Goal: Communication & Community: Answer question/provide support

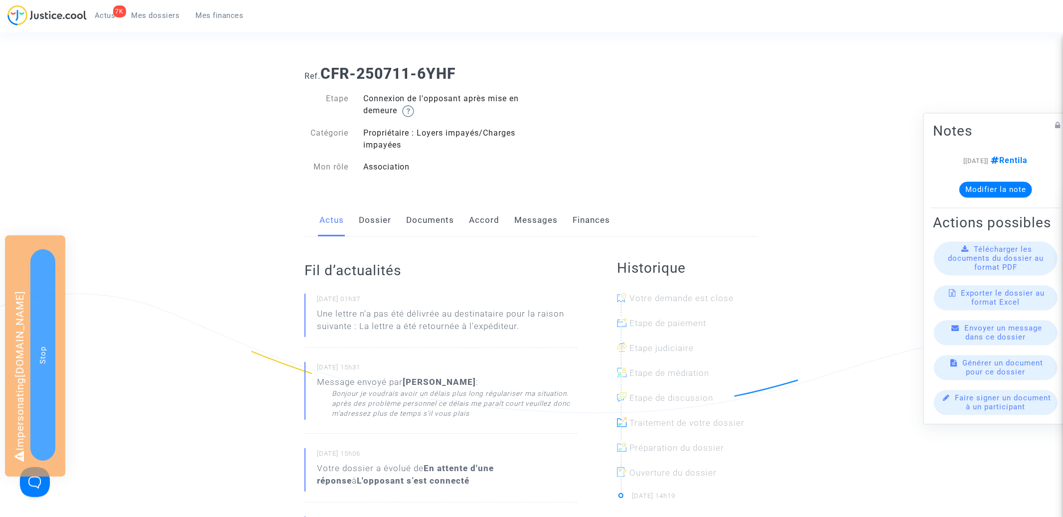
click at [525, 220] on link "Messages" at bounding box center [535, 220] width 43 height 33
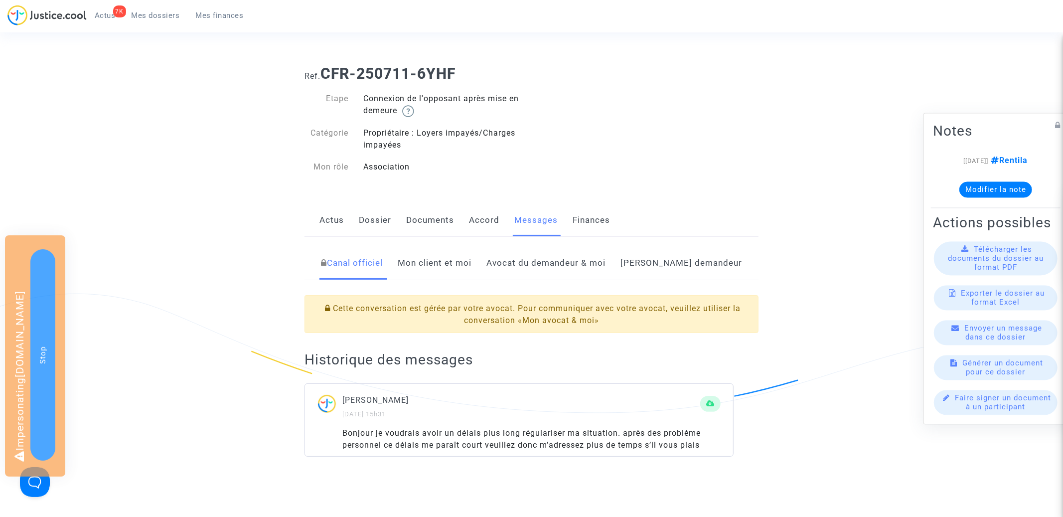
click at [463, 263] on link "Mon client et moi" at bounding box center [435, 263] width 74 height 33
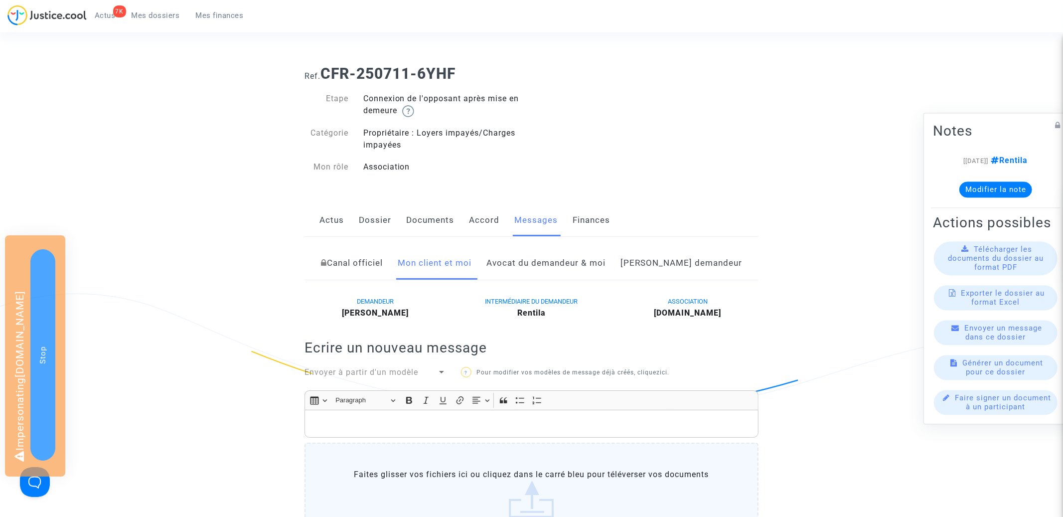
click at [382, 266] on link "Canal officiel" at bounding box center [352, 263] width 62 height 33
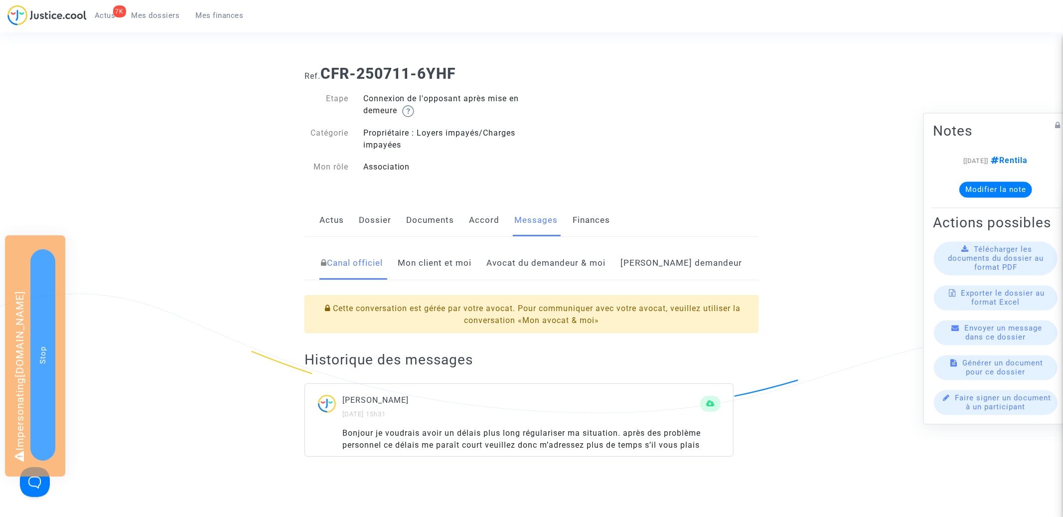
click at [480, 242] on div "Canal officiel Mon client et moi Avocat du demandeur & moi Côté demandeur Cette…" at bounding box center [531, 357] width 454 height 240
click at [471, 259] on link "Mon client et moi" at bounding box center [435, 263] width 74 height 33
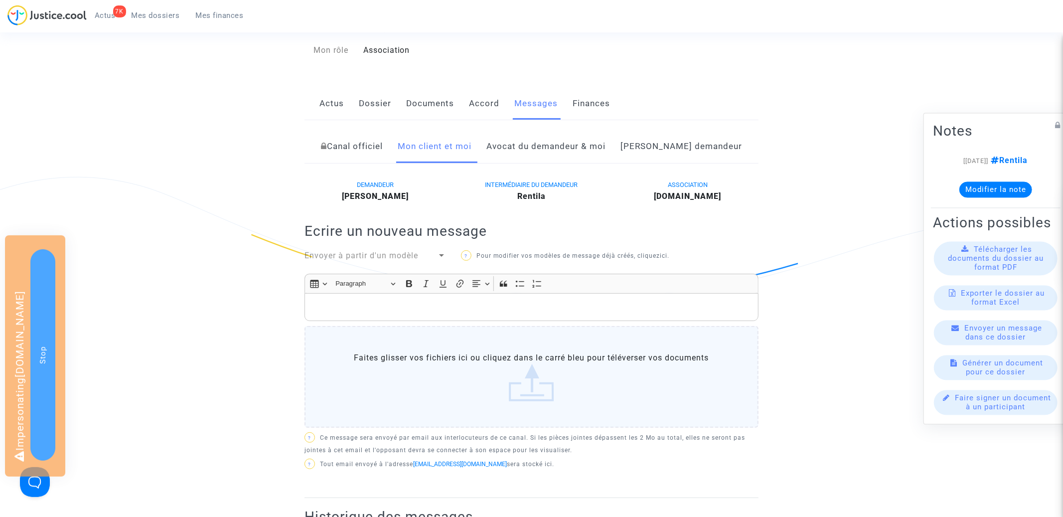
scroll to position [129, 0]
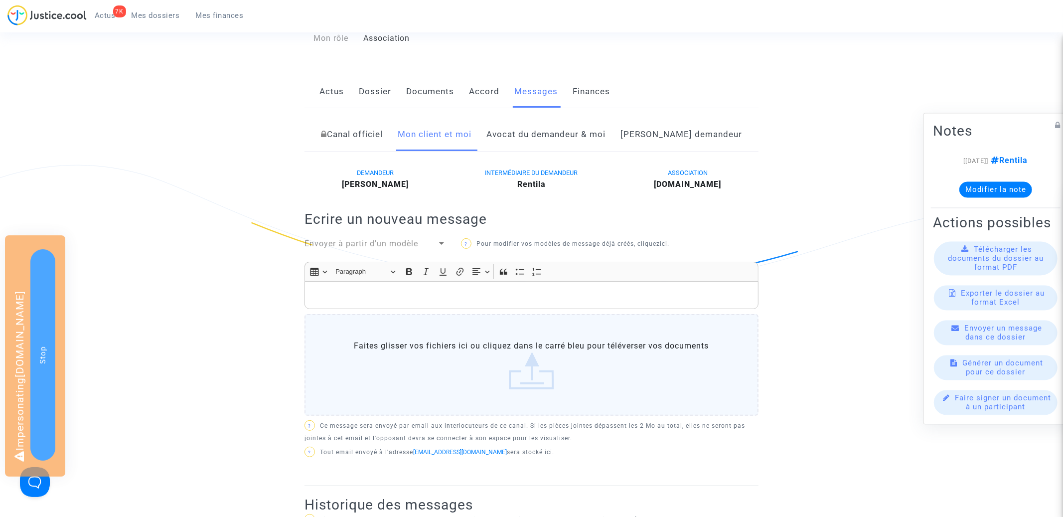
drag, startPoint x: 580, startPoint y: 133, endPoint x: 580, endPoint y: 138, distance: 5.5
click at [580, 132] on link "Avocat du demandeur & moi" at bounding box center [545, 134] width 119 height 33
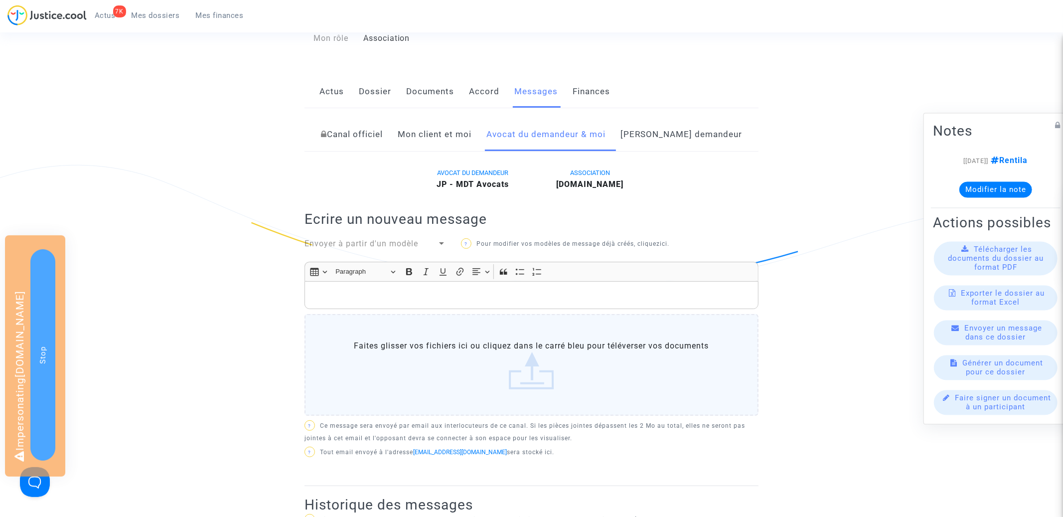
click at [400, 242] on span "Envoyer à partir d'un modèle" at bounding box center [361, 243] width 114 height 9
click at [390, 266] on span "Notif Paiement Client" at bounding box center [346, 266] width 85 height 9
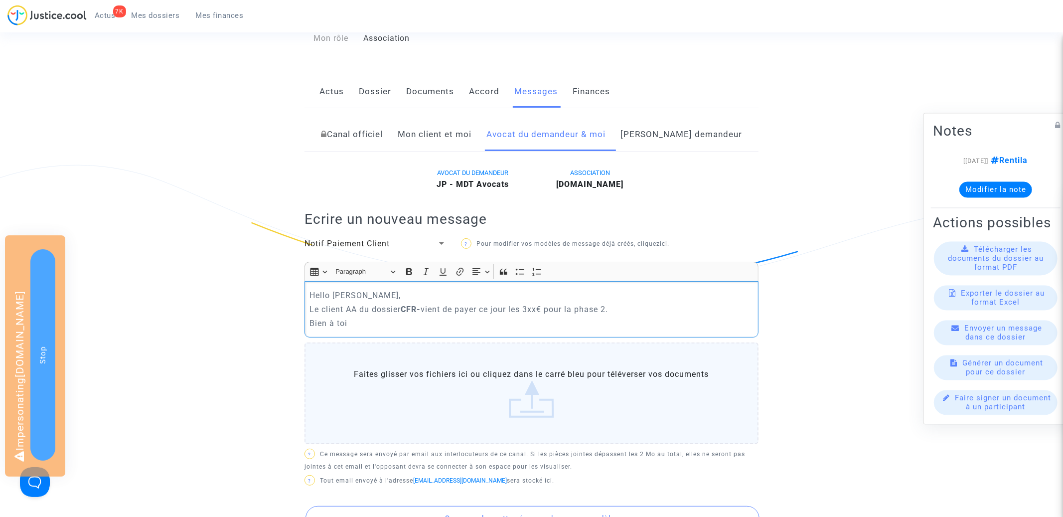
click at [356, 307] on p "Le client AA du dossier CFR- vient de payer ce jour les 3xx€ pour la phase 2." at bounding box center [531, 309] width 443 height 12
drag, startPoint x: 485, startPoint y: 307, endPoint x: 466, endPoint y: 307, distance: 18.9
click at [466, 307] on strong "CFR-" at bounding box center [466, 308] width 20 height 9
click at [661, 306] on p "Le client Laurence Derestal du dossier CFR-250711-6YHF vient de payer ce jour l…" at bounding box center [531, 309] width 443 height 12
drag, startPoint x: 544, startPoint y: 307, endPoint x: 631, endPoint y: 306, distance: 86.7
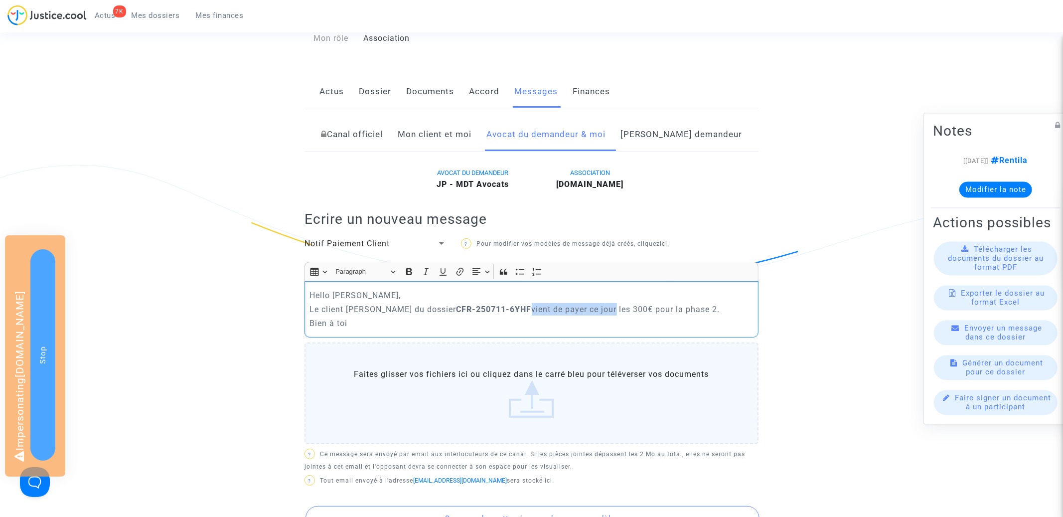
click at [631, 306] on p "Le client Laurence Derestal du dossier CFR-250711-6YHF vient de payer ce jour l…" at bounding box center [531, 309] width 443 height 12
drag, startPoint x: 544, startPoint y: 308, endPoint x: 589, endPoint y: 307, distance: 45.4
click at [589, 307] on p "Le client Laurence Derestal du dossier CFR-250711-6YHF a payé hier les 300€ pou…" at bounding box center [531, 309] width 443 height 12
click at [406, 270] on icon "Editor toolbar" at bounding box center [409, 272] width 10 height 10
click at [514, 317] on p "Bien à toi" at bounding box center [531, 323] width 443 height 12
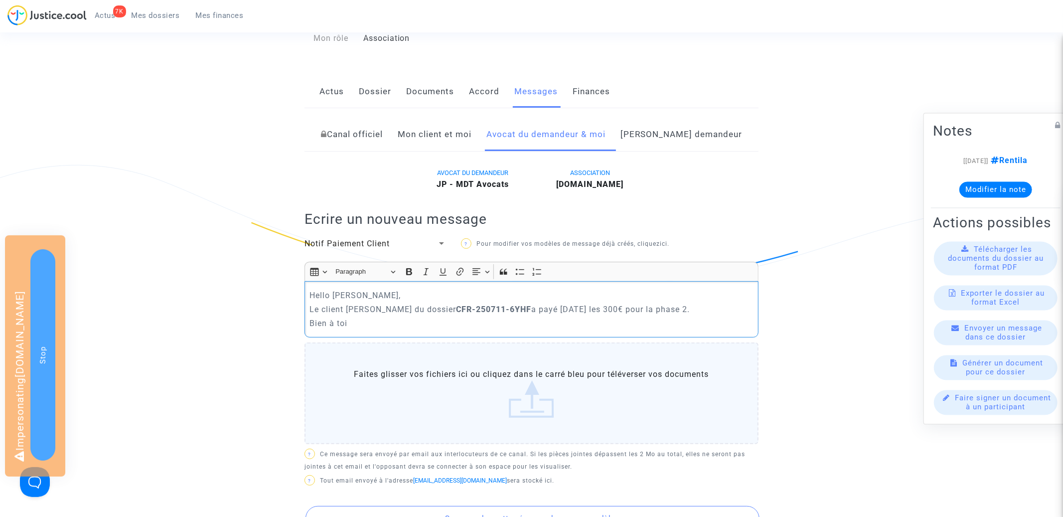
click at [319, 307] on p "Le client Laurence Derestal du dossier CFR-250711-6YHF a payé hier les 300€ pou…" at bounding box center [531, 309] width 443 height 12
click at [348, 306] on p "La client Laurence Derestal du dossier CFR-250711-6YHF a payé hier les 300€ pou…" at bounding box center [531, 309] width 443 height 12
click at [344, 306] on p "La client Laurence Derestal du dossier CFR-250711-6YHF a payé hier les 300€ pou…" at bounding box center [531, 309] width 443 height 12
click at [388, 319] on p "Bien à toi" at bounding box center [531, 323] width 443 height 12
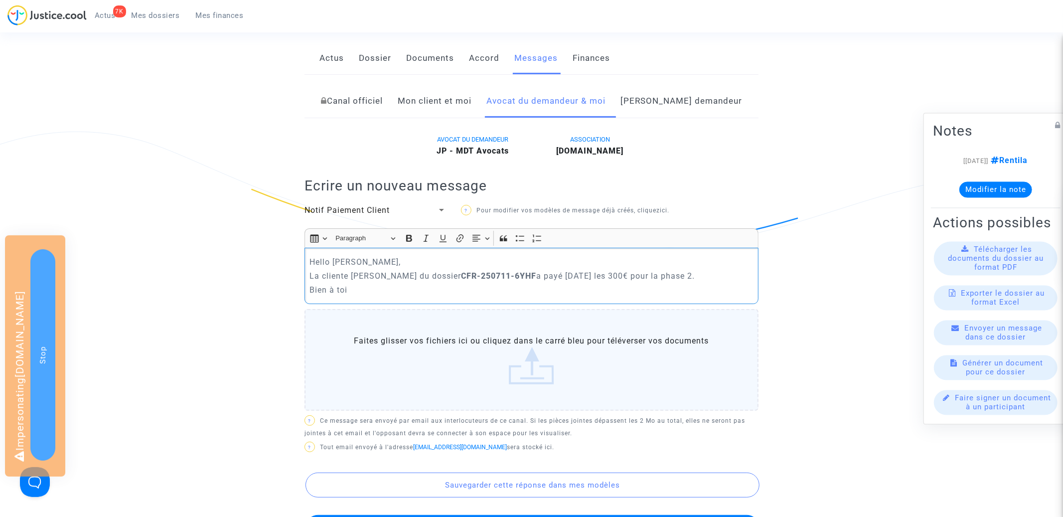
scroll to position [293, 0]
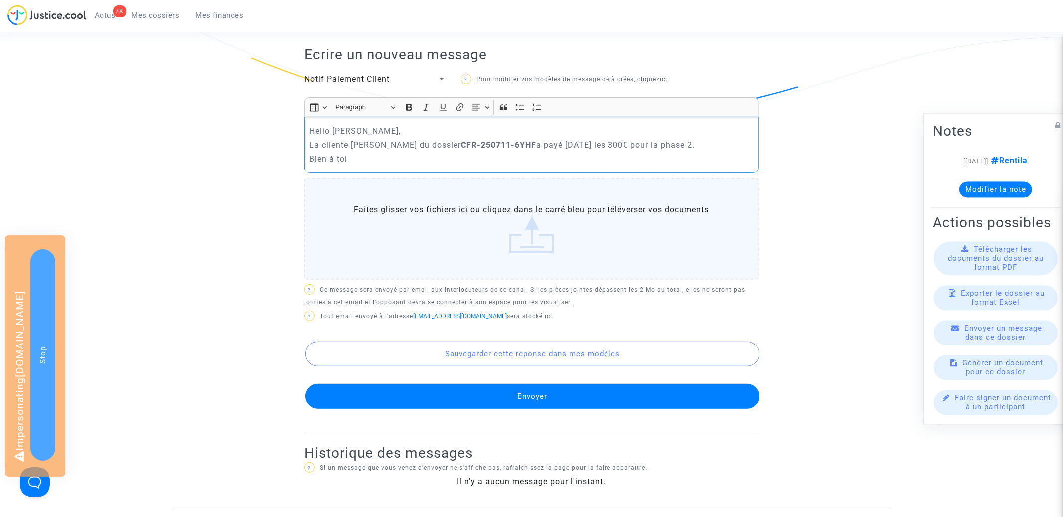
click at [479, 384] on button "Envoyer" at bounding box center [532, 396] width 454 height 25
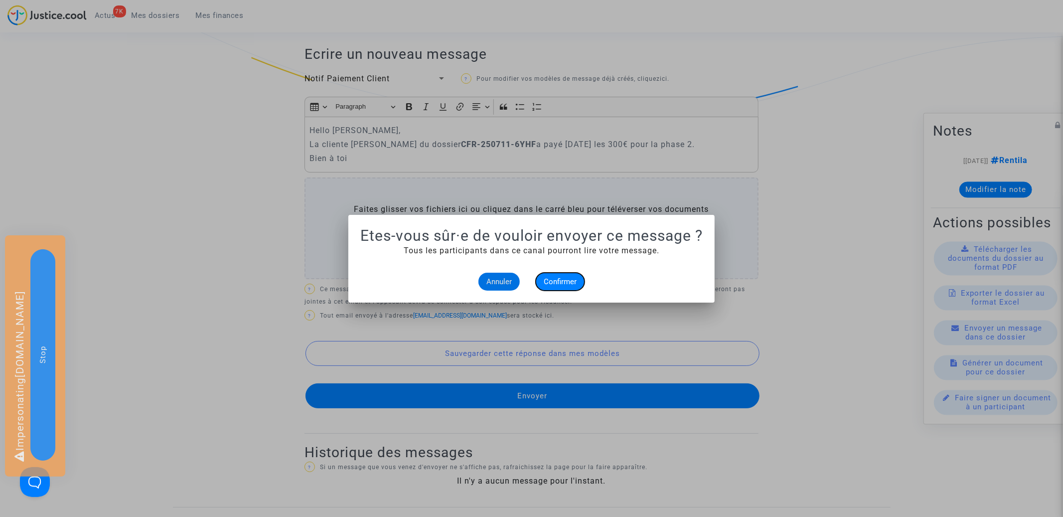
click at [569, 275] on button "Confirmer" at bounding box center [560, 282] width 49 height 18
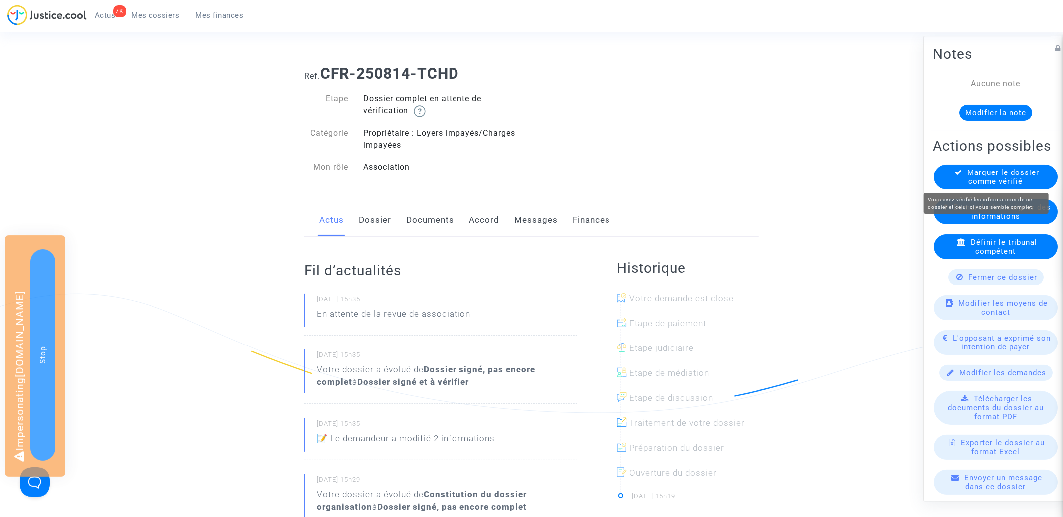
click at [991, 177] on span "Marquer le dossier comme vérifié" at bounding box center [1004, 177] width 72 height 18
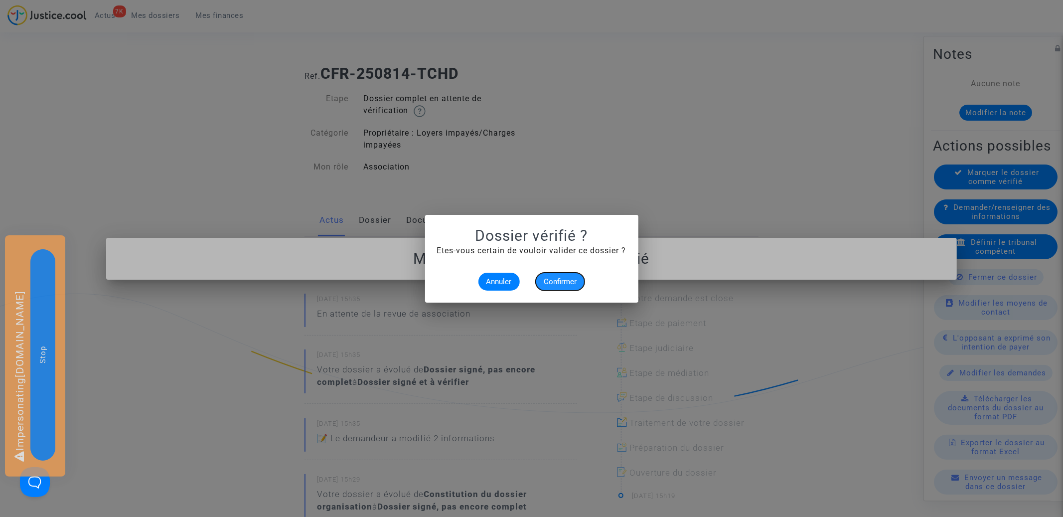
click at [551, 289] on button "Confirmer" at bounding box center [560, 282] width 49 height 18
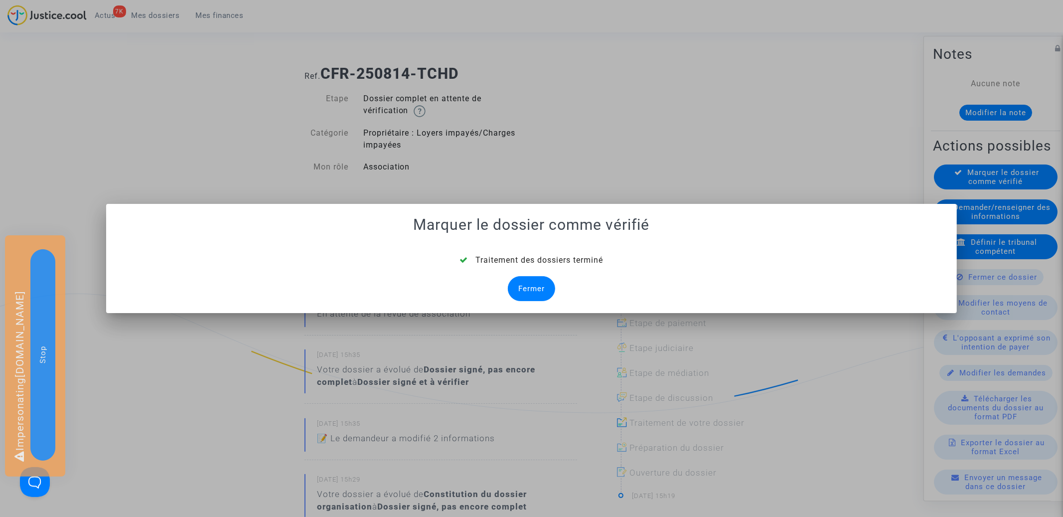
click at [533, 290] on div "Fermer" at bounding box center [531, 288] width 47 height 25
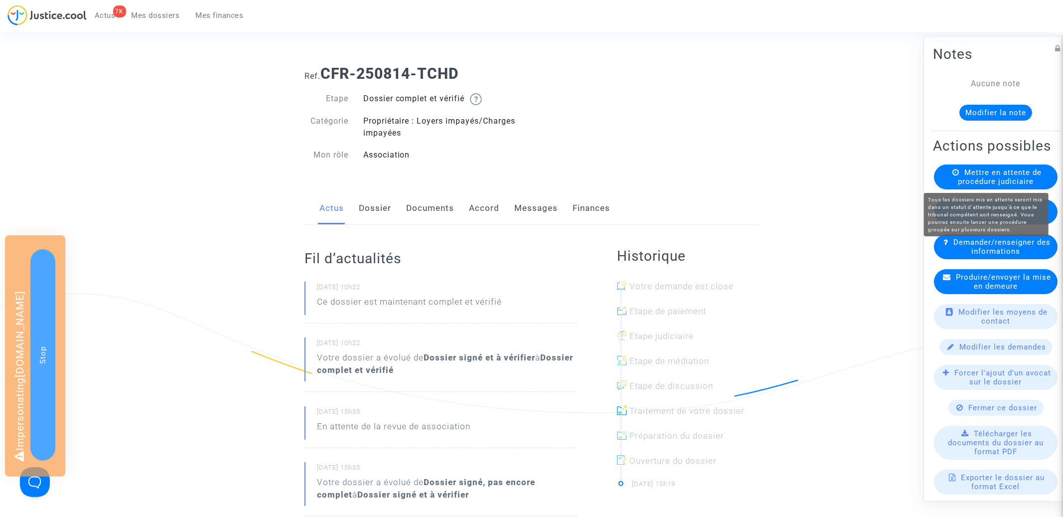
click at [989, 174] on span "Mettre en attente de procédure judiciaire" at bounding box center [1000, 177] width 84 height 18
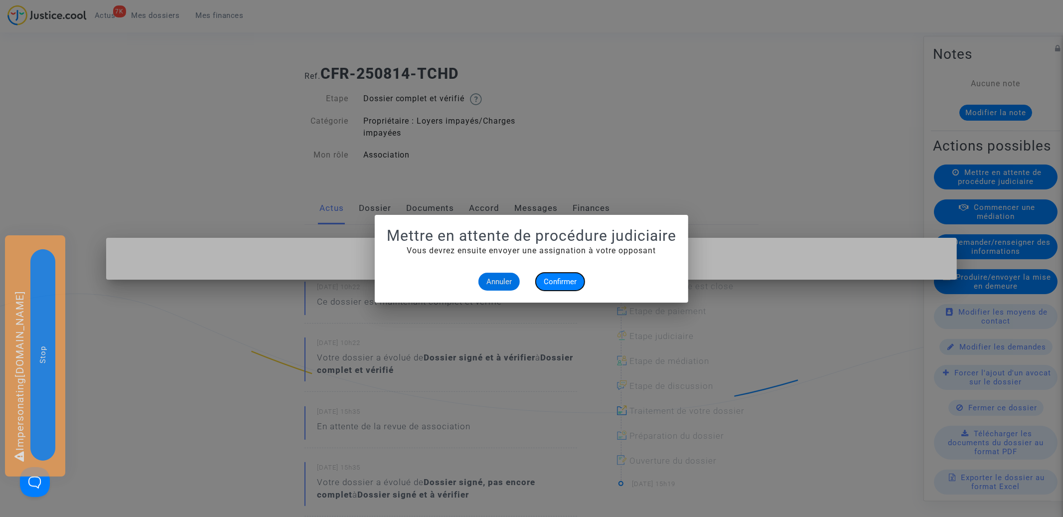
click at [556, 286] on button "Confirmer" at bounding box center [560, 282] width 49 height 18
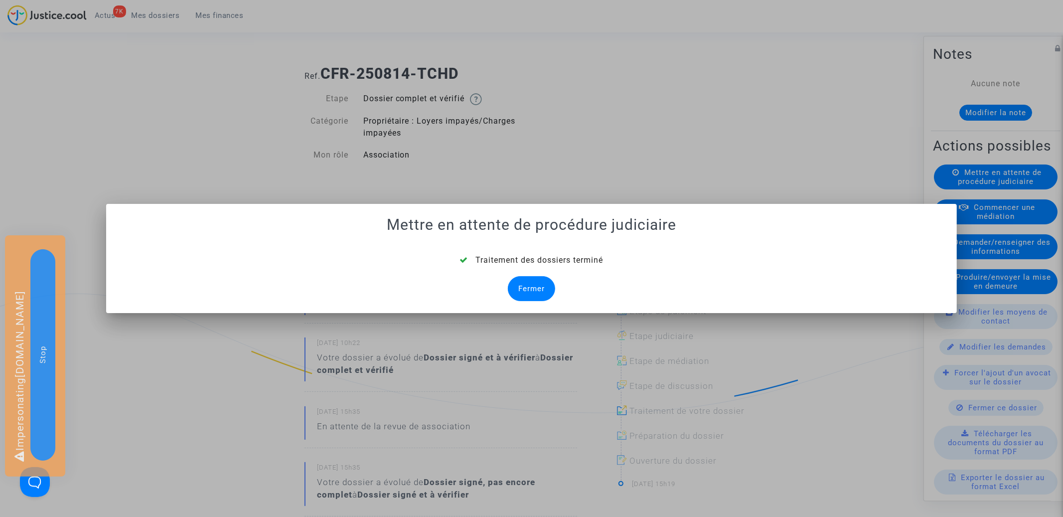
click at [546, 296] on div "Fermer" at bounding box center [531, 288] width 47 height 25
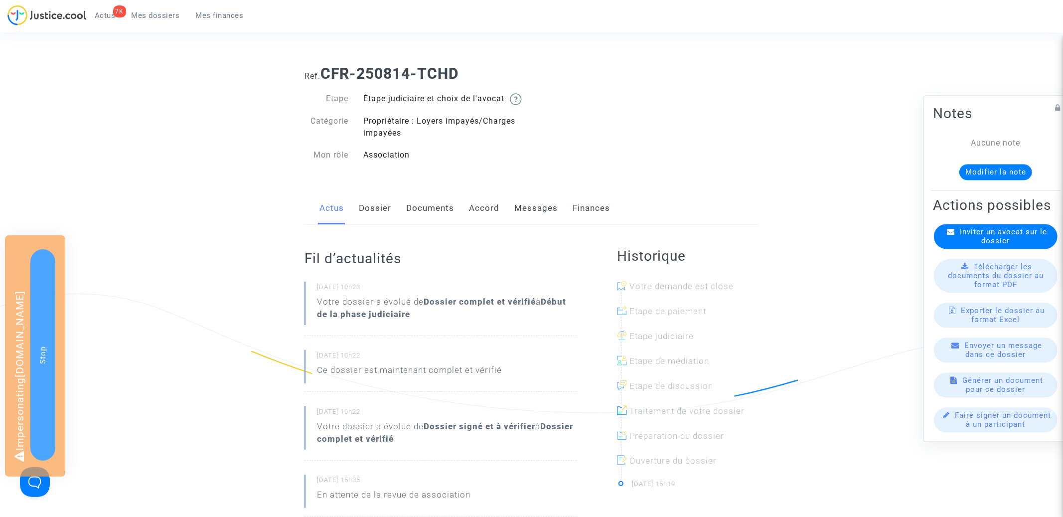
click at [140, 13] on span "Mes dossiers" at bounding box center [156, 15] width 48 height 9
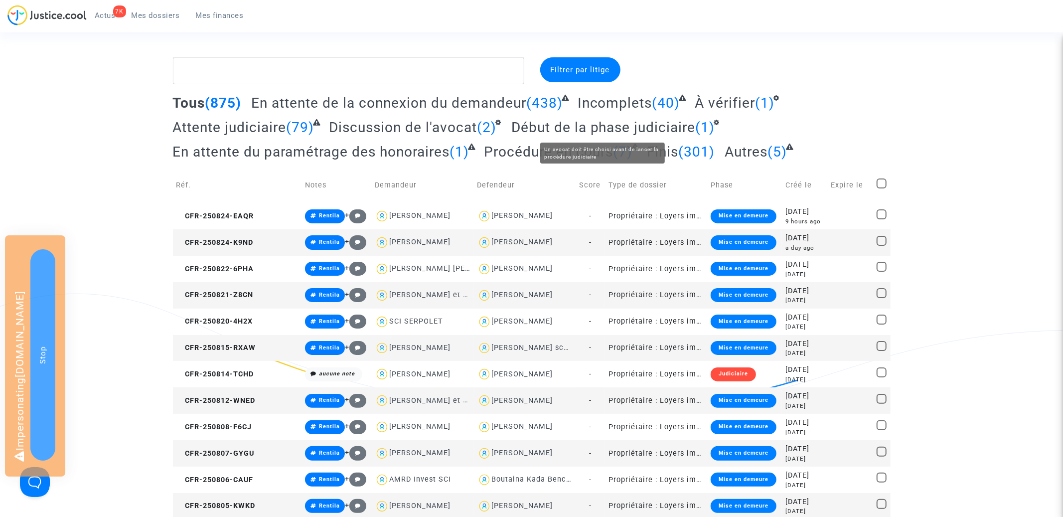
click at [566, 129] on span "Début de la phase judiciaire" at bounding box center [603, 127] width 184 height 16
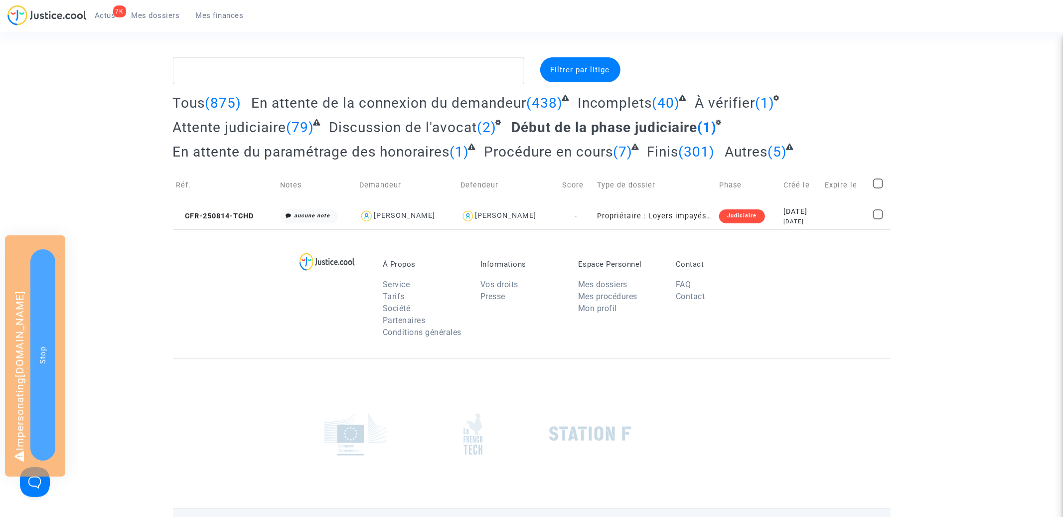
click at [215, 215] on span "CFR-250814-TCHD" at bounding box center [215, 216] width 78 height 8
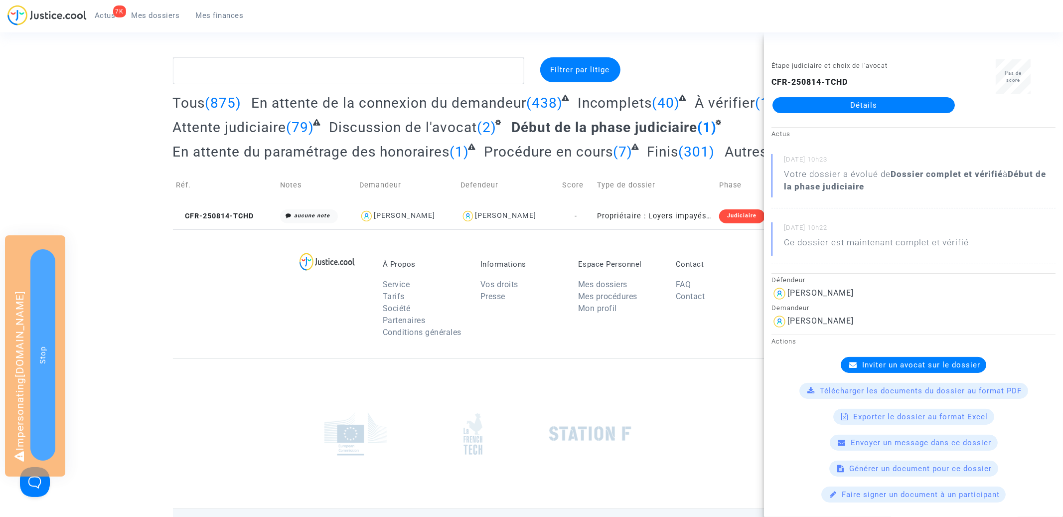
click at [925, 366] on span "Inviter un avocat sur le dossier" at bounding box center [921, 364] width 118 height 9
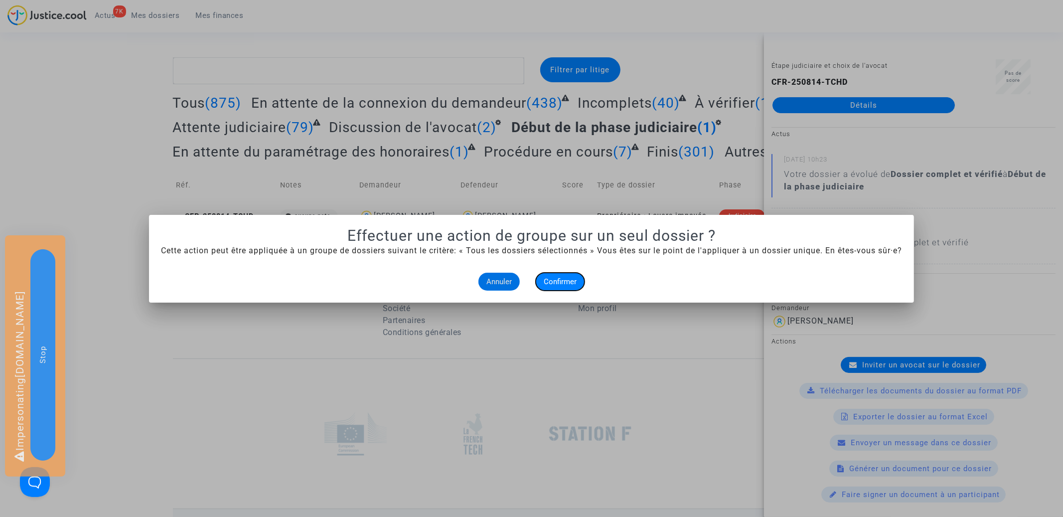
click at [574, 285] on span "Confirmer" at bounding box center [560, 281] width 33 height 9
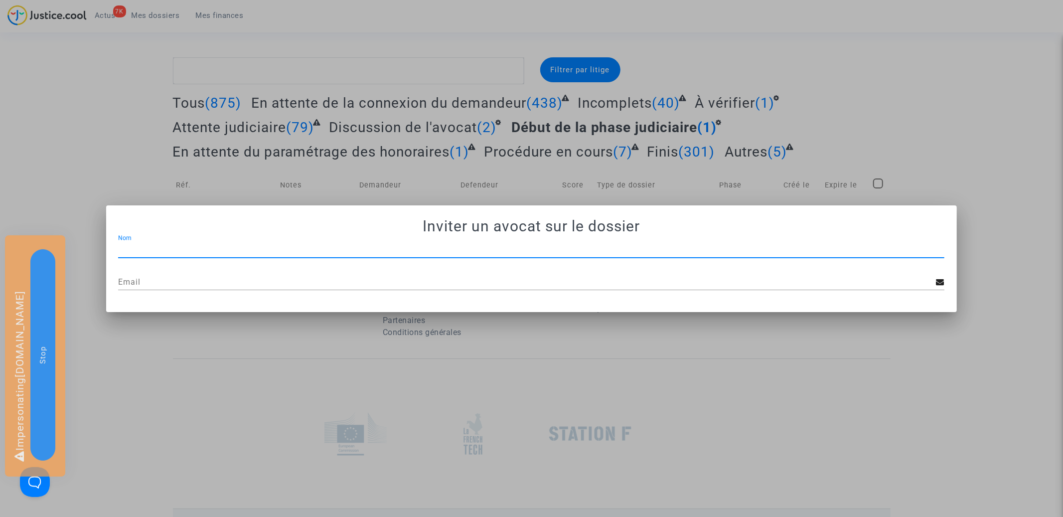
click at [231, 250] on input "Nom" at bounding box center [531, 249] width 826 height 9
paste input "JP - MDT Avocats"
type input "JP - MDT Avocats"
click at [320, 287] on div "Email" at bounding box center [527, 279] width 818 height 22
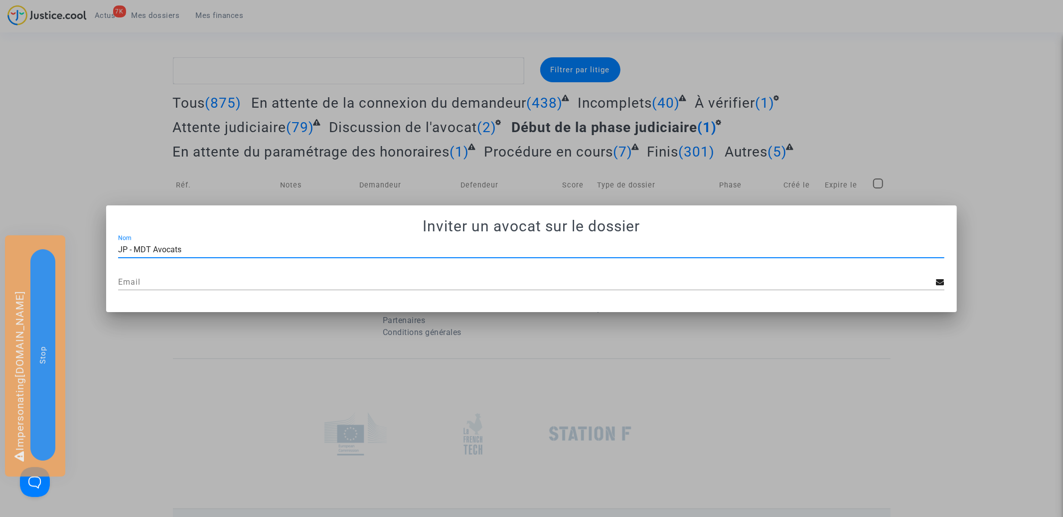
click at [320, 287] on div "Email" at bounding box center [527, 279] width 818 height 22
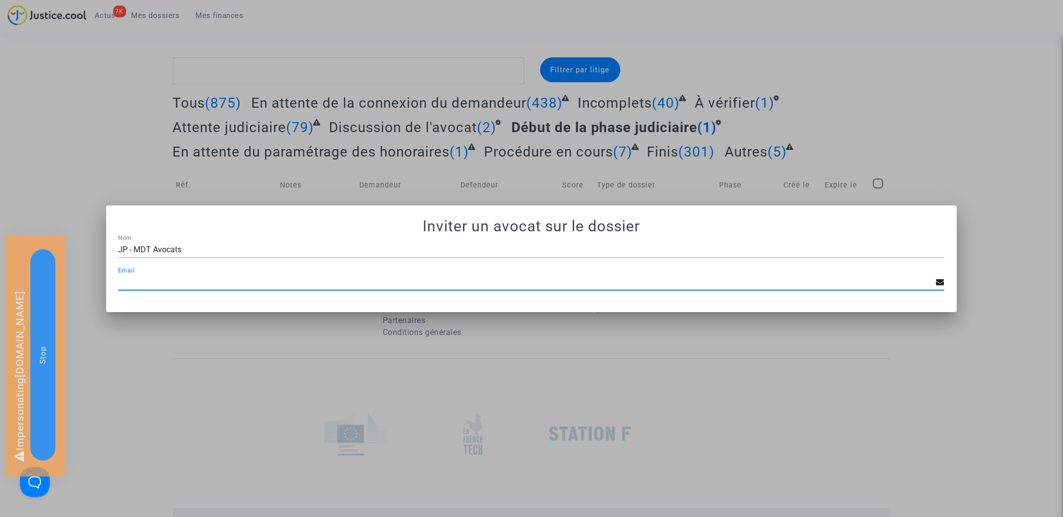
paste input "mdetastes.avocat@gmail.com"
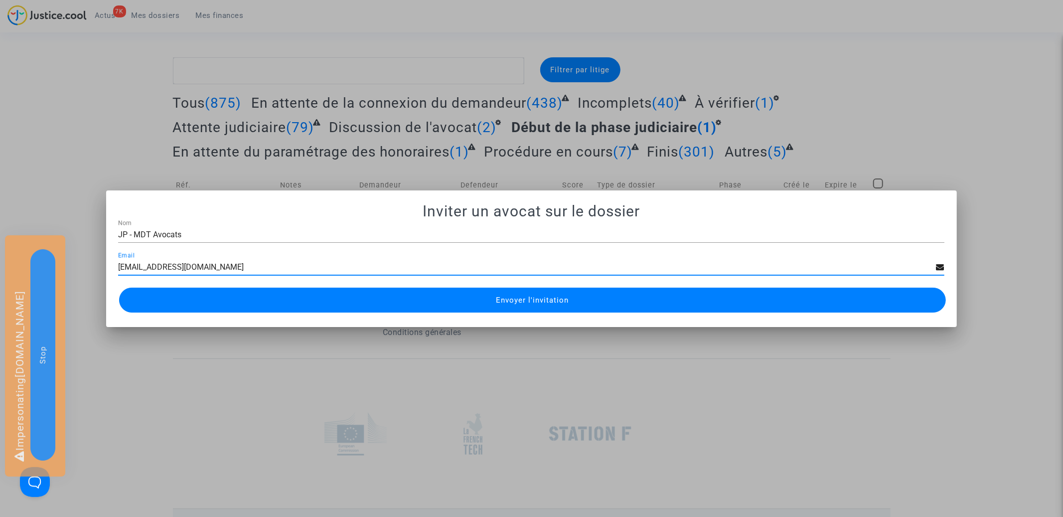
type input "mdetastes.avocat@gmail.com"
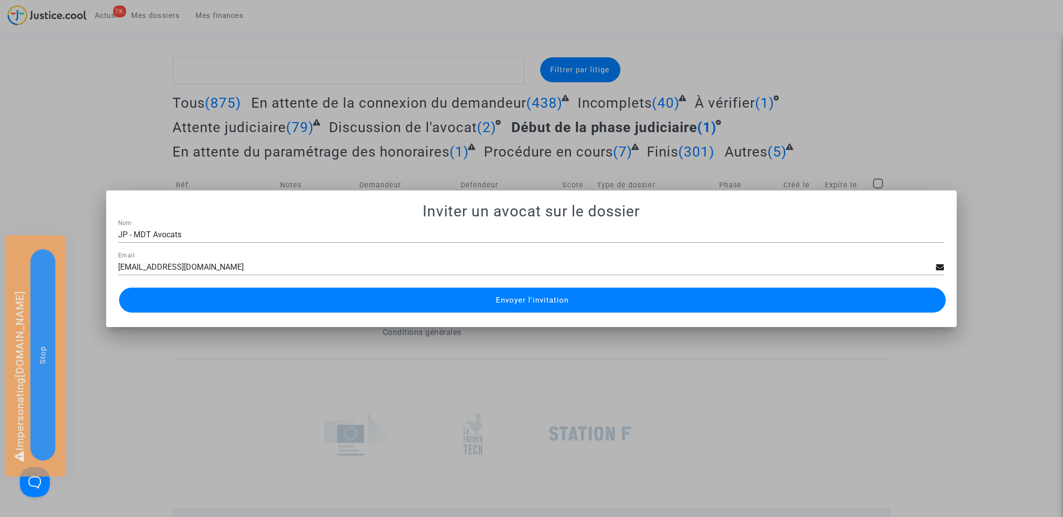
click at [490, 293] on button "Envoyer l'invitation" at bounding box center [532, 299] width 826 height 25
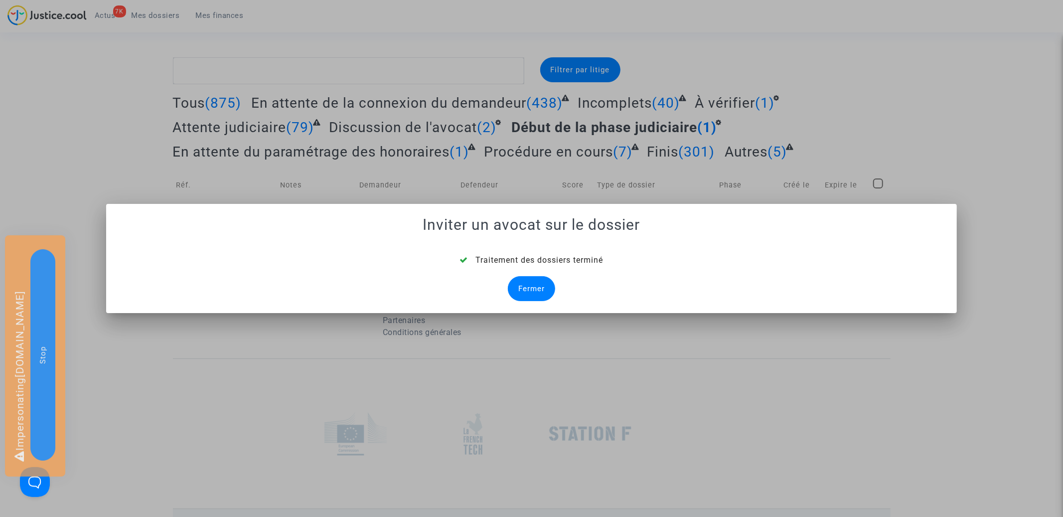
click at [534, 287] on div "Fermer" at bounding box center [531, 288] width 47 height 25
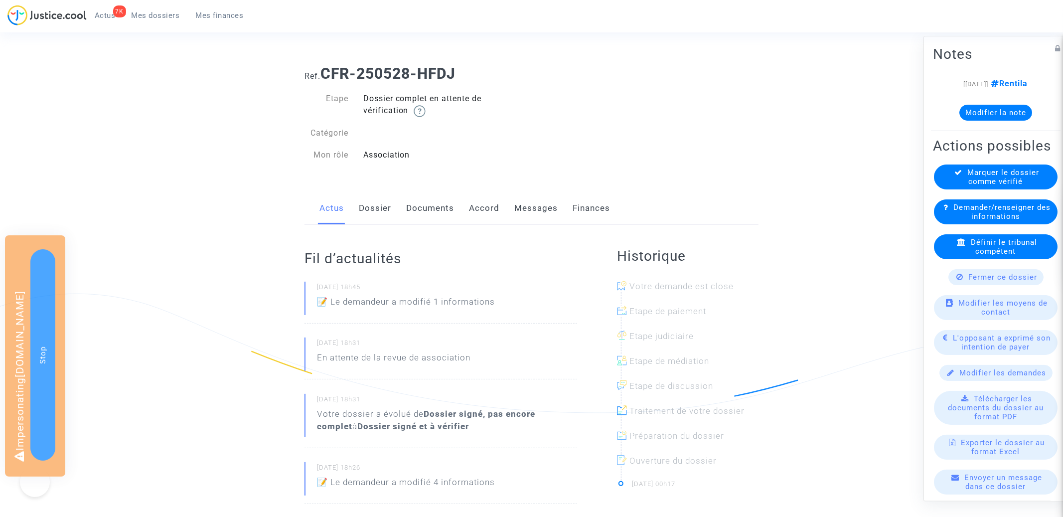
click at [383, 214] on link "Dossier" at bounding box center [375, 208] width 32 height 33
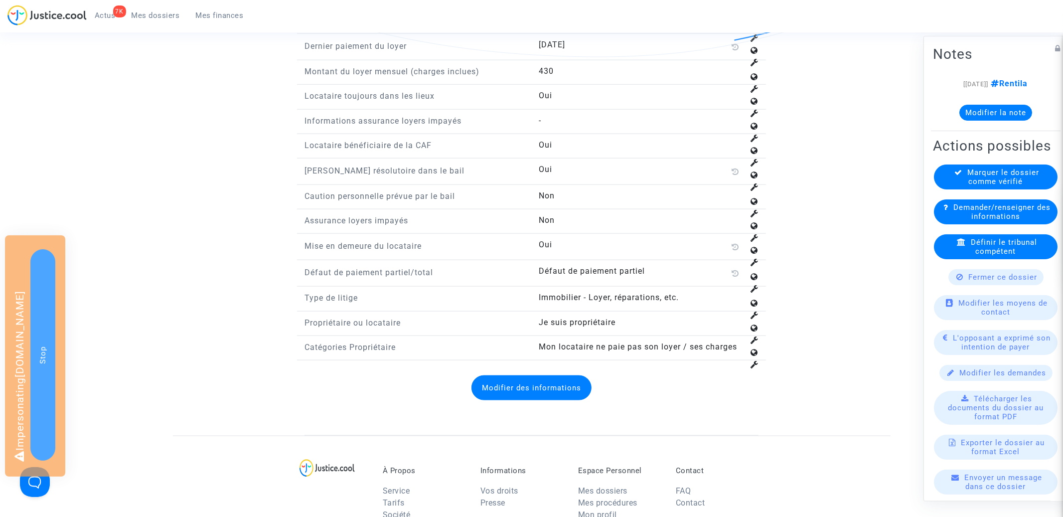
scroll to position [908, 0]
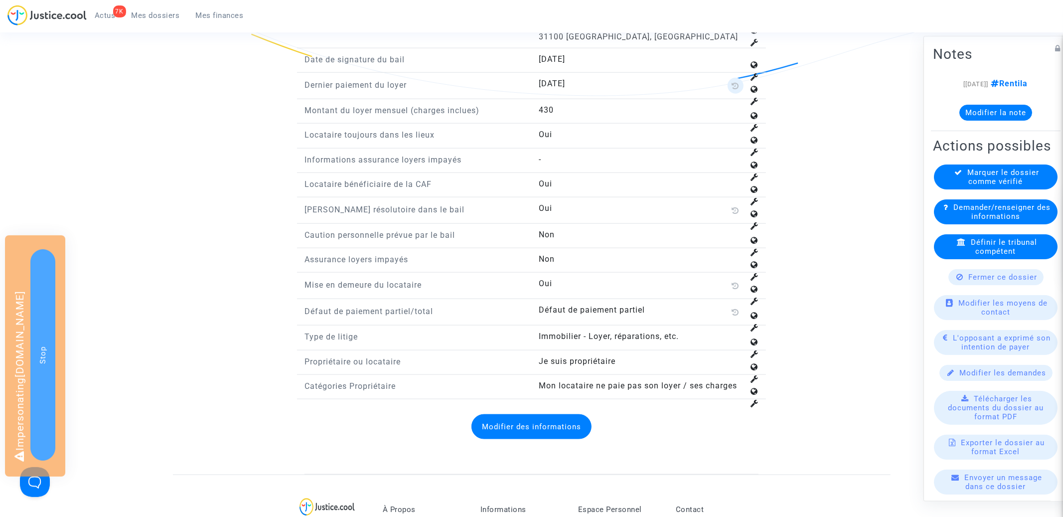
click at [731, 85] on span at bounding box center [735, 86] width 16 height 16
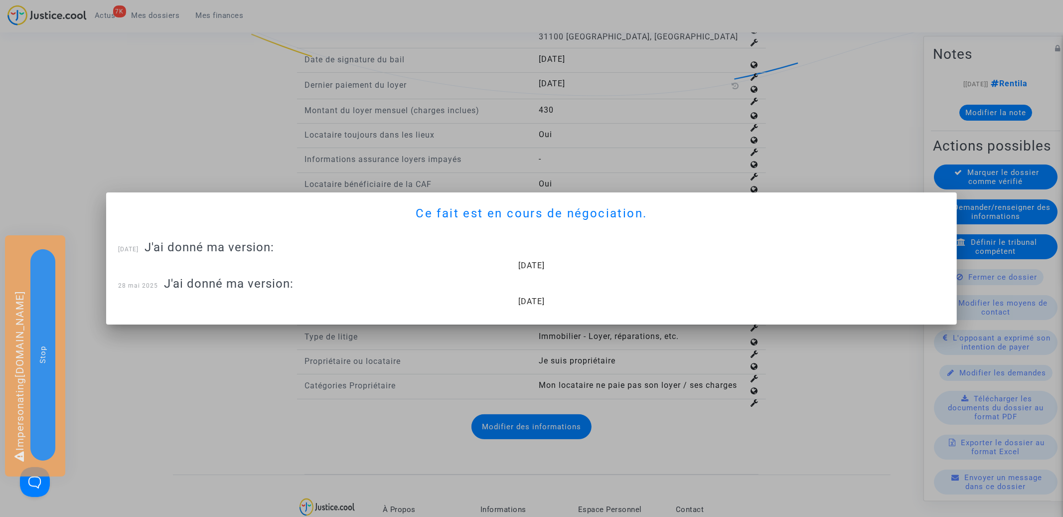
click at [676, 101] on div at bounding box center [531, 258] width 1063 height 517
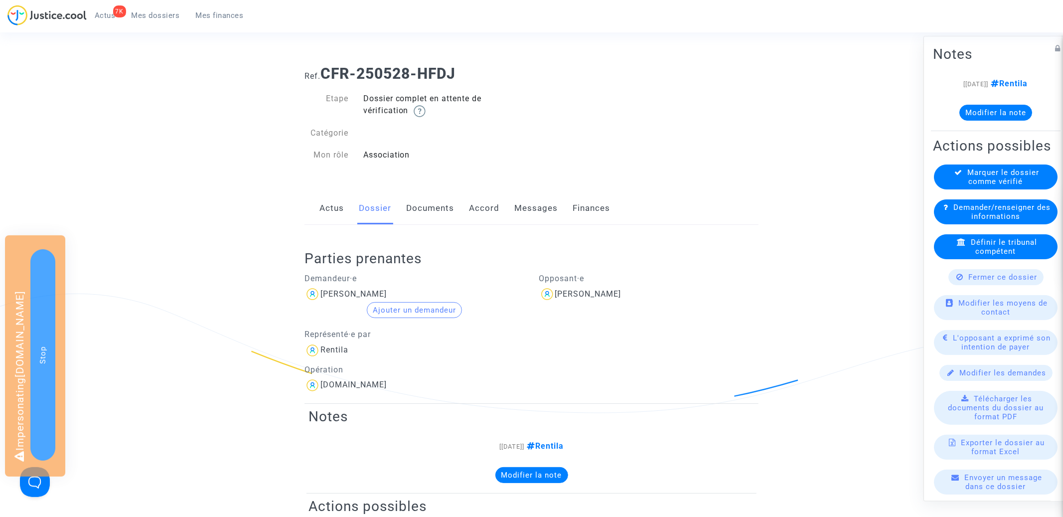
drag, startPoint x: 325, startPoint y: 72, endPoint x: 563, endPoint y: 71, distance: 237.7
click at [563, 71] on h1 "Ref. CFR-250528-HFDJ" at bounding box center [531, 74] width 454 height 18
copy b "CFR-250528-HFDJ"
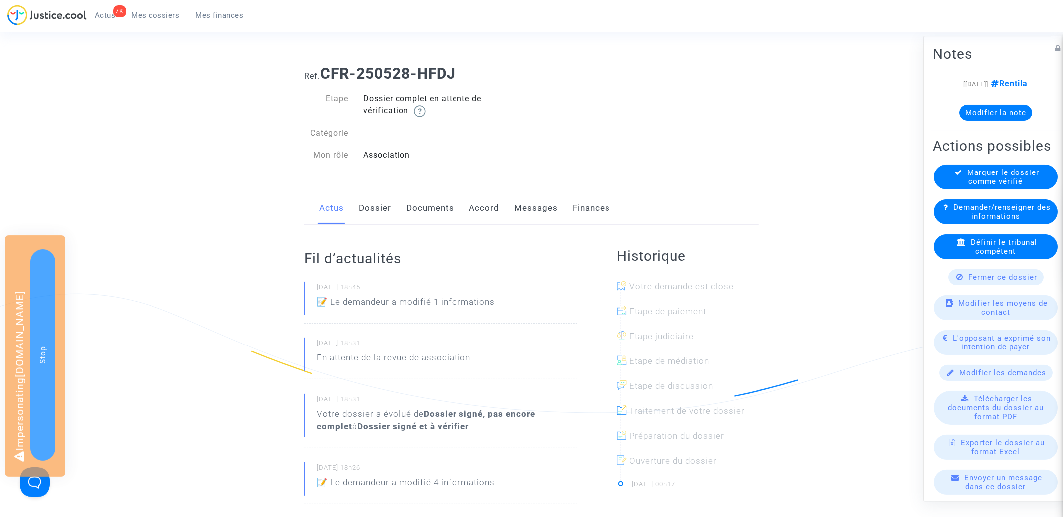
click at [526, 208] on link "Messages" at bounding box center [535, 208] width 43 height 33
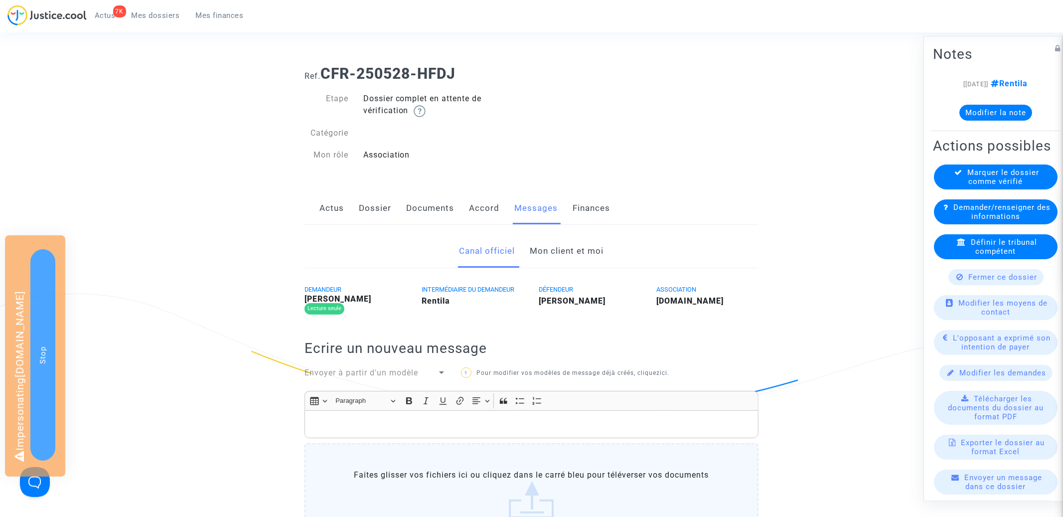
click at [561, 257] on link "Mon client et moi" at bounding box center [567, 251] width 74 height 33
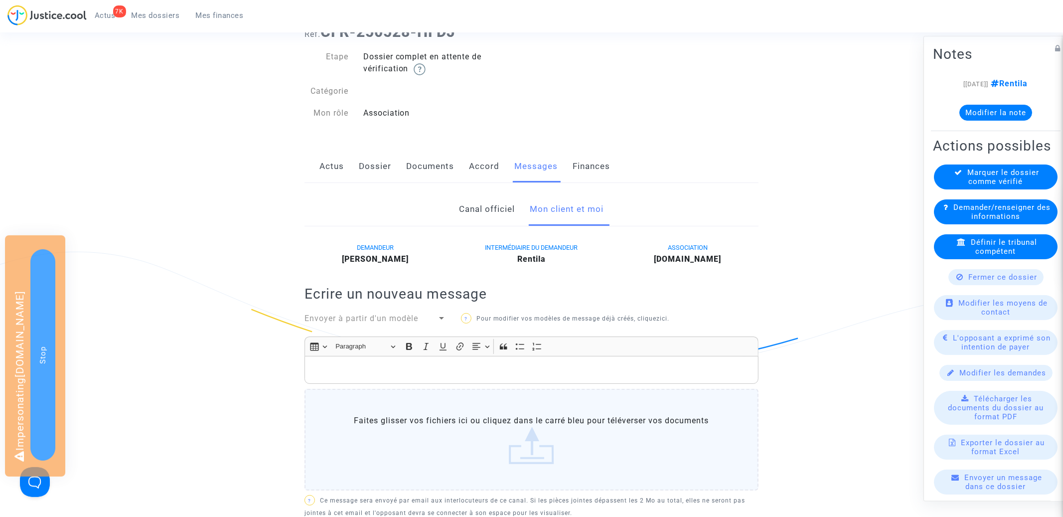
scroll to position [30, 0]
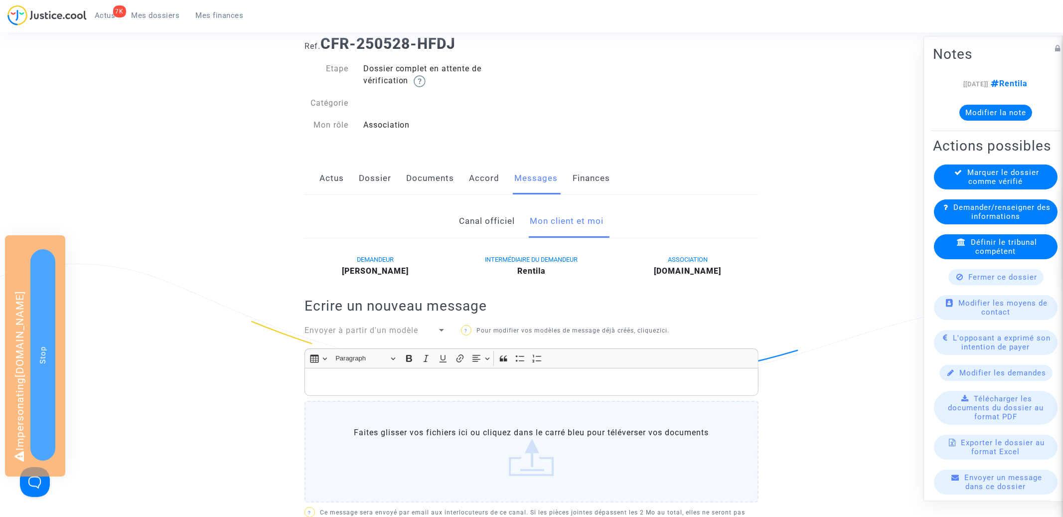
click at [490, 230] on link "Canal officiel" at bounding box center [487, 221] width 56 height 33
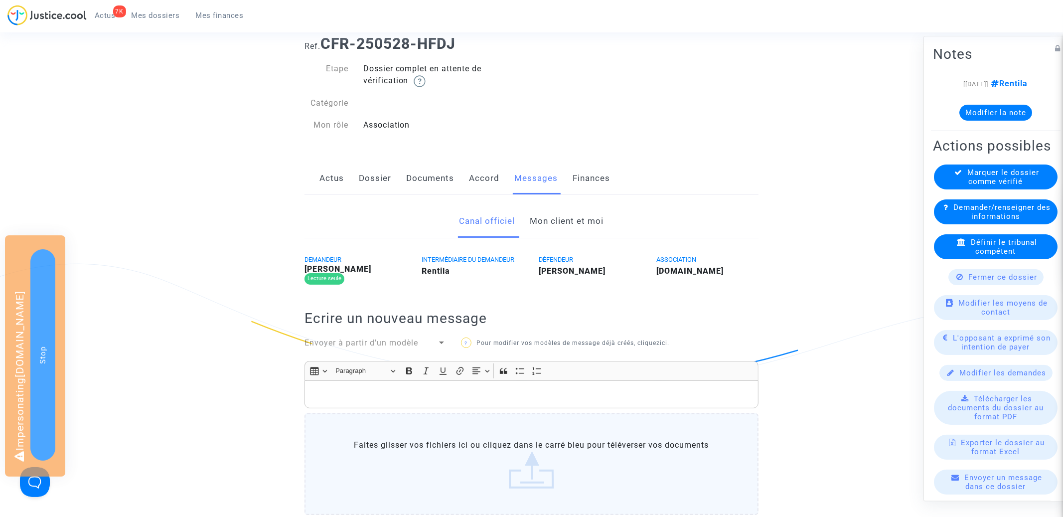
click at [992, 163] on div "Actions possibles Marquer le dossier comme vérifié Demander/renseigner des info…" at bounding box center [996, 350] width 130 height 431
click at [990, 173] on span "Marquer le dossier comme vérifié" at bounding box center [1004, 177] width 72 height 18
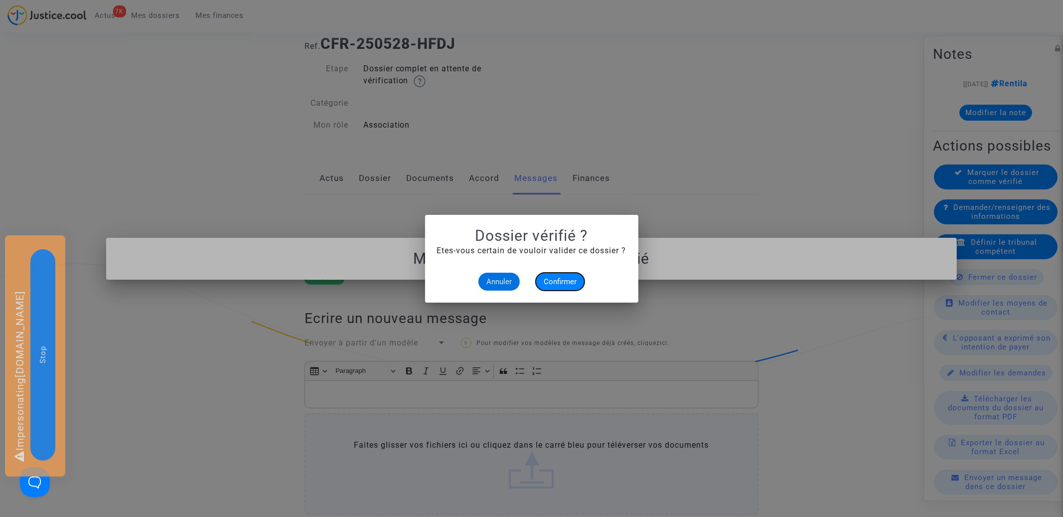
click at [567, 276] on button "Confirmer" at bounding box center [560, 282] width 49 height 18
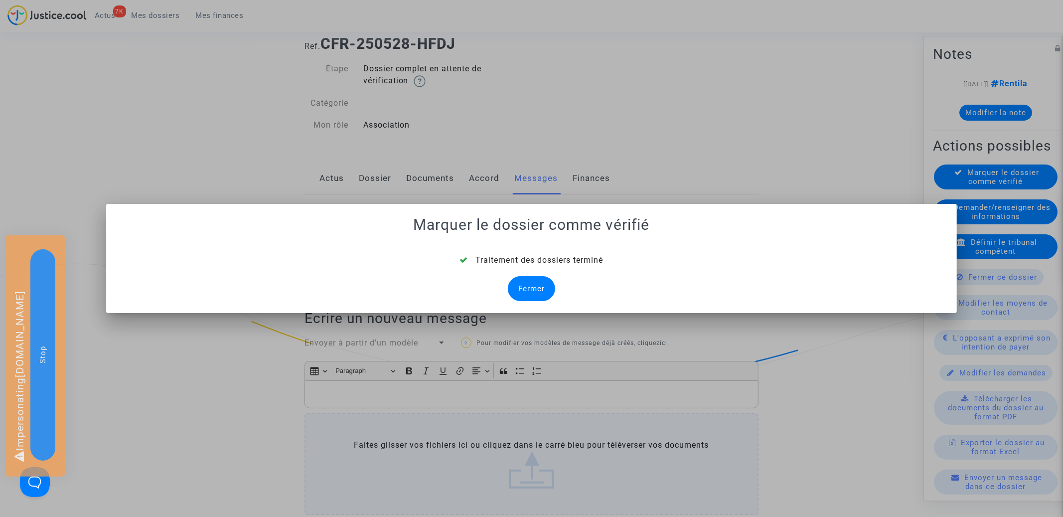
click at [546, 287] on div "Fermer" at bounding box center [531, 288] width 47 height 25
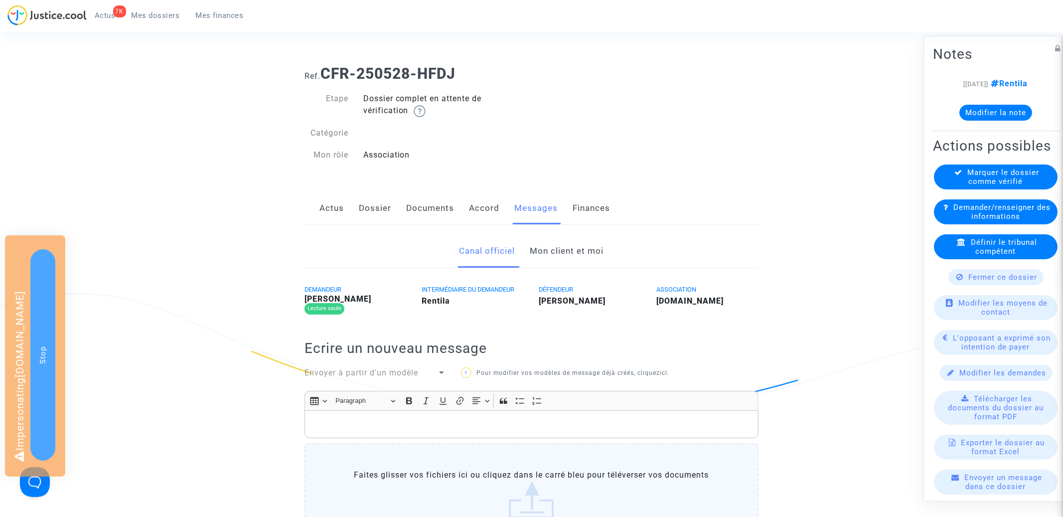
scroll to position [30, 0]
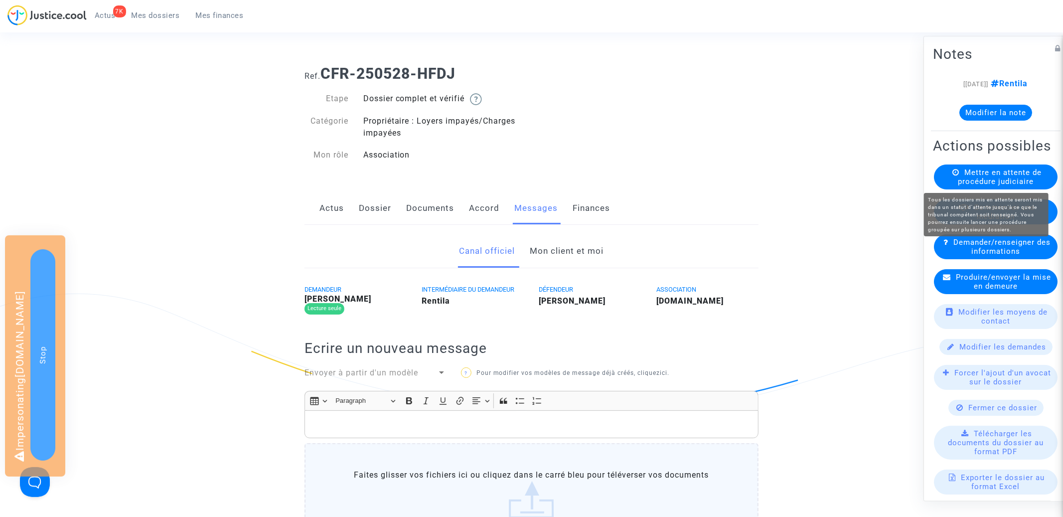
click at [1022, 177] on span "Mettre en attente de procédure judiciaire" at bounding box center [1000, 177] width 84 height 18
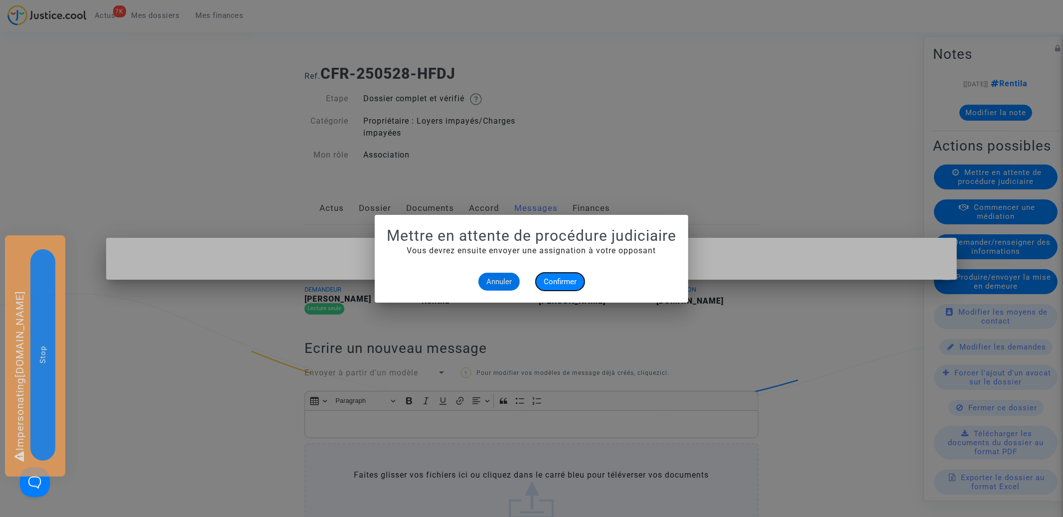
click at [566, 285] on span "Confirmer" at bounding box center [560, 281] width 33 height 9
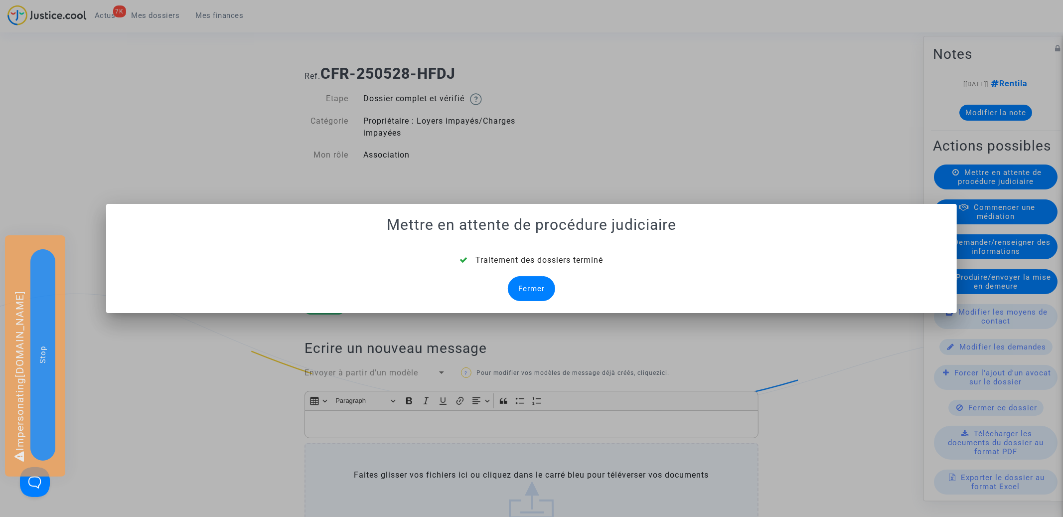
click at [534, 295] on div "Fermer" at bounding box center [531, 288] width 47 height 25
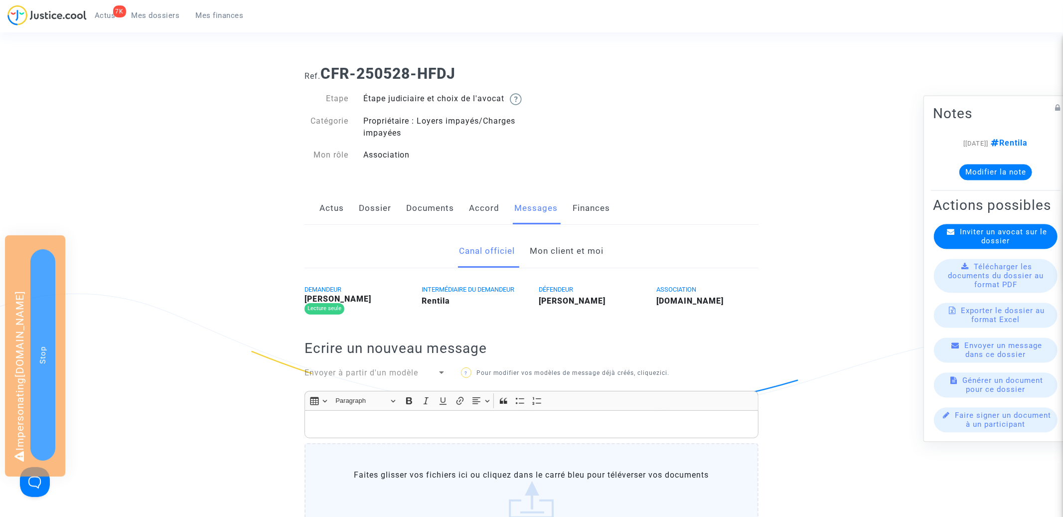
click at [165, 14] on span "Mes dossiers" at bounding box center [156, 15] width 48 height 9
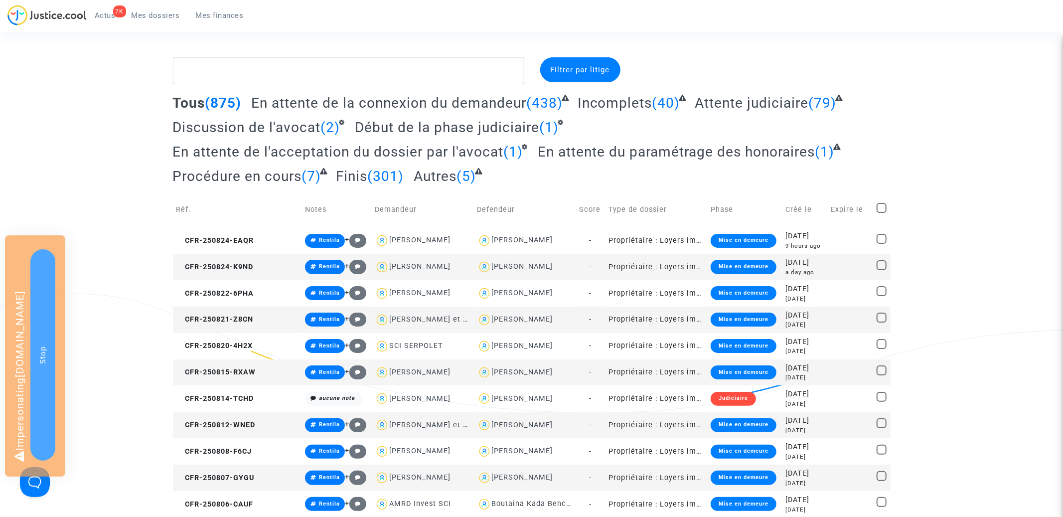
click at [618, 157] on span "En attente du paramétrage des honoraires" at bounding box center [676, 151] width 277 height 16
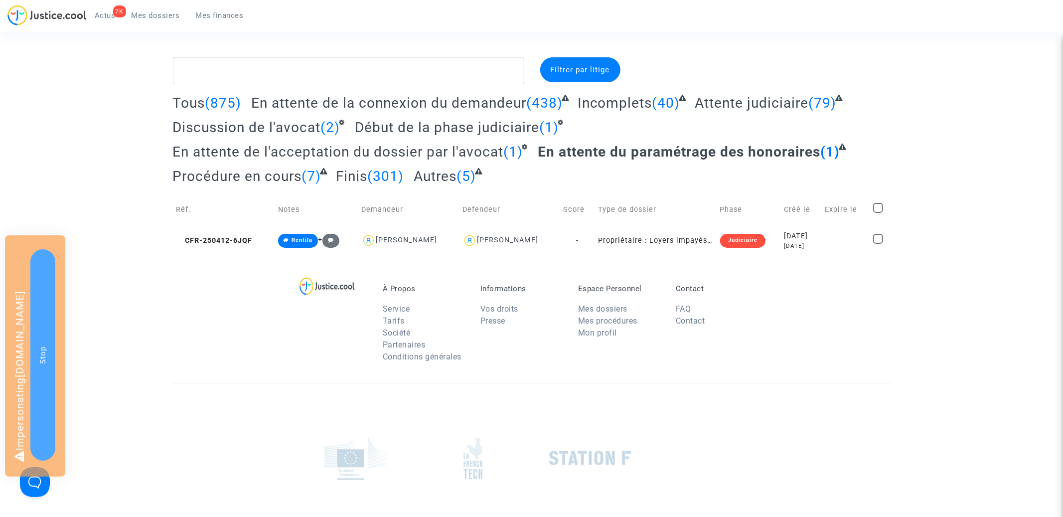
click at [432, 154] on span "En attente de l'acceptation du dossier par l'avocat" at bounding box center [338, 151] width 331 height 16
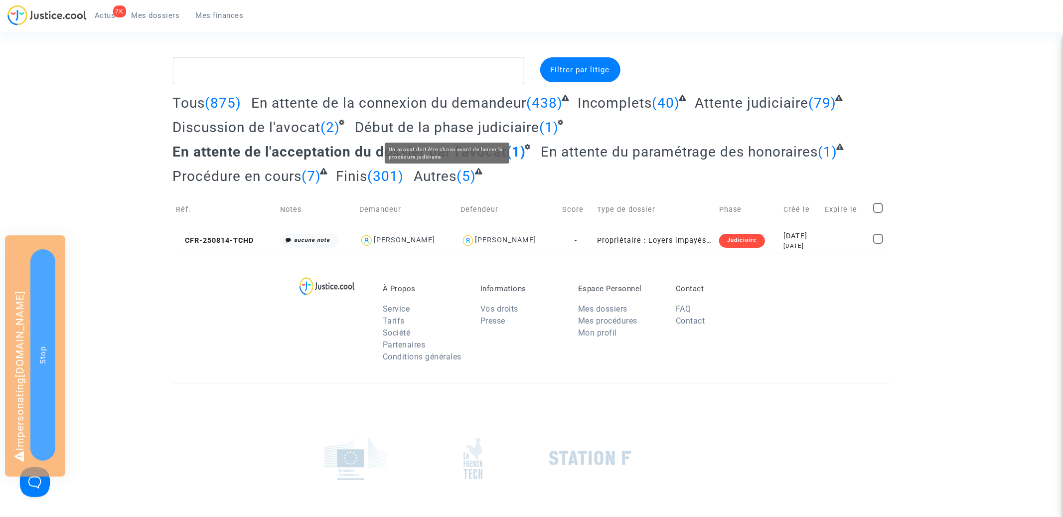
click at [425, 124] on span "Début de la phase judiciaire" at bounding box center [447, 127] width 184 height 16
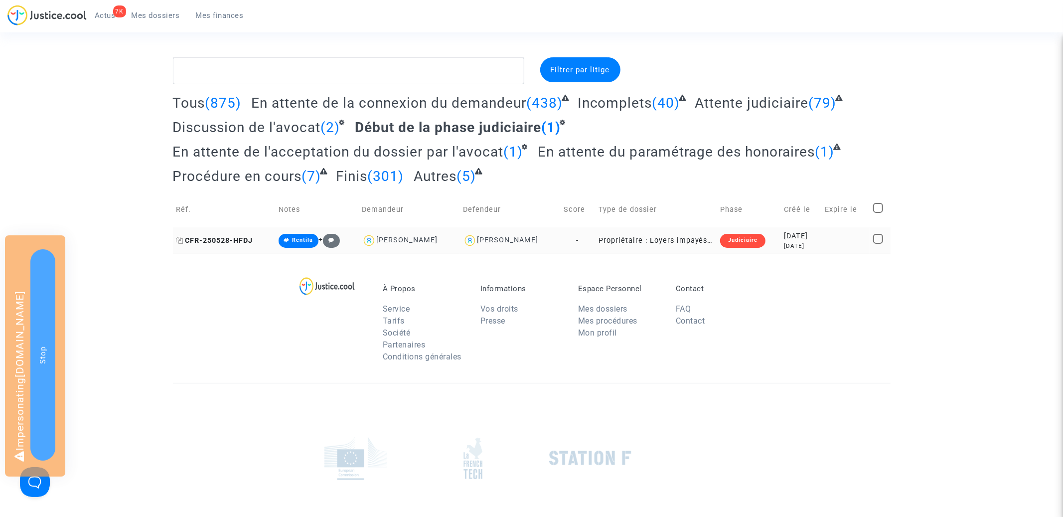
click at [217, 242] on span "CFR-250528-HFDJ" at bounding box center [214, 240] width 77 height 8
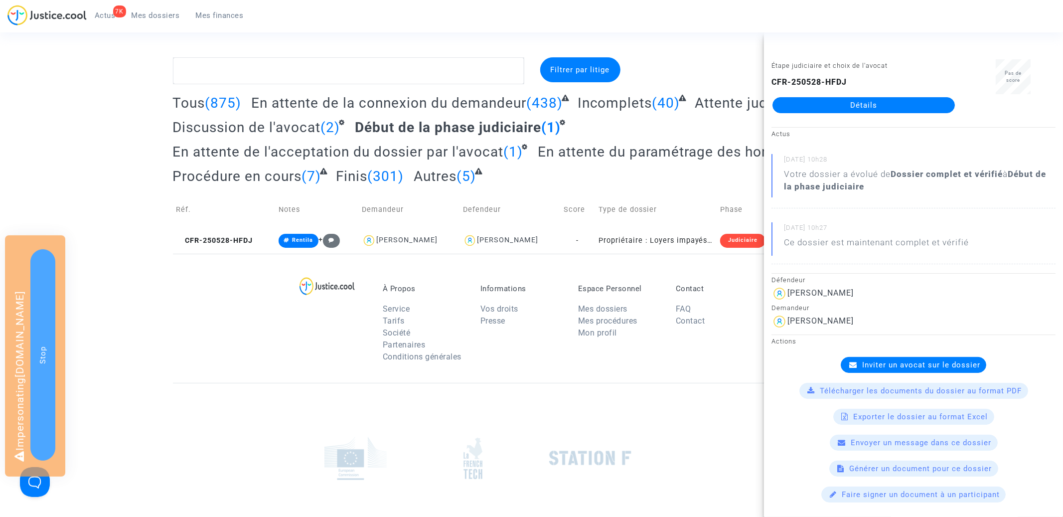
click at [890, 365] on span "Inviter un avocat sur le dossier" at bounding box center [921, 364] width 118 height 9
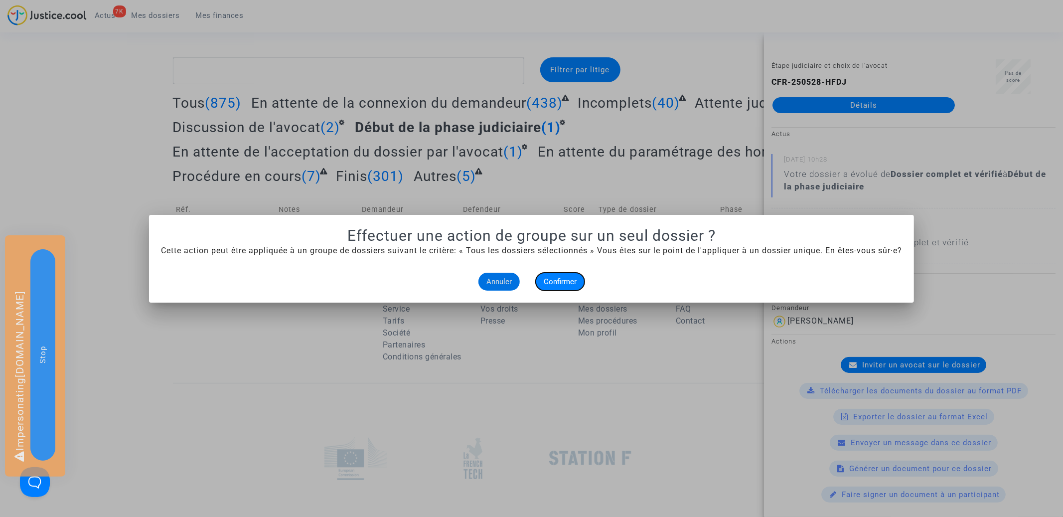
click at [560, 279] on span "Confirmer" at bounding box center [560, 281] width 33 height 9
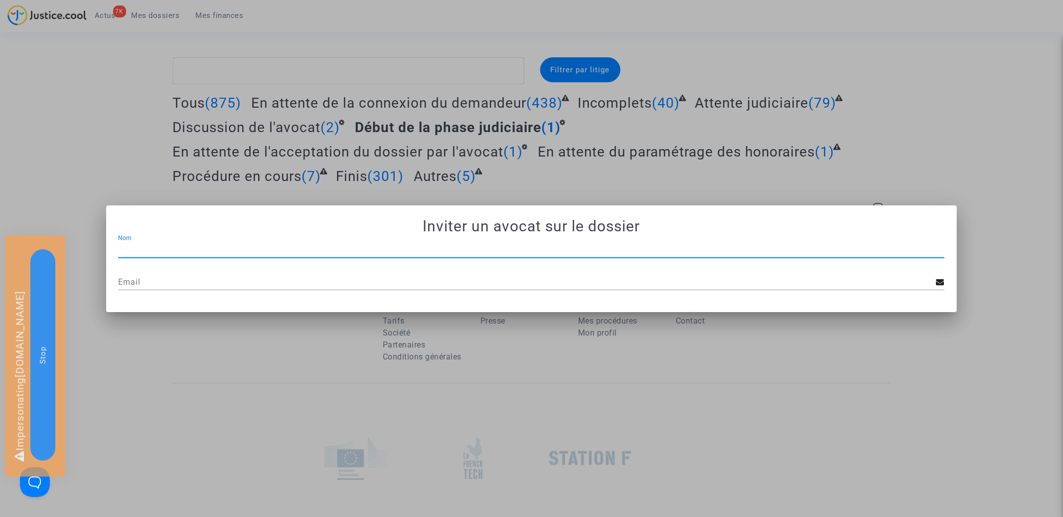
click at [348, 283] on input "Email" at bounding box center [527, 282] width 818 height 9
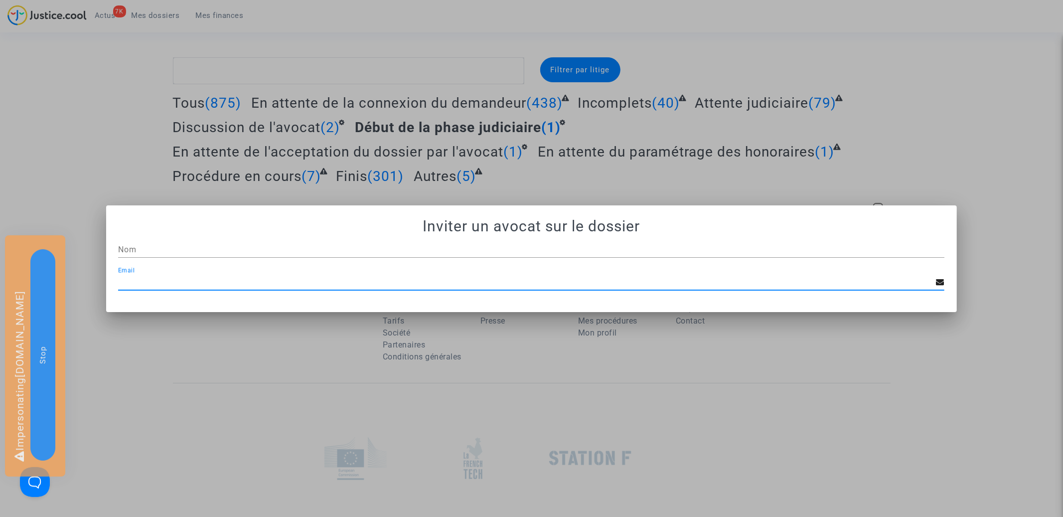
paste input "CFR-250528-HFDJ"
type input "CFR-250528-HFDJ"
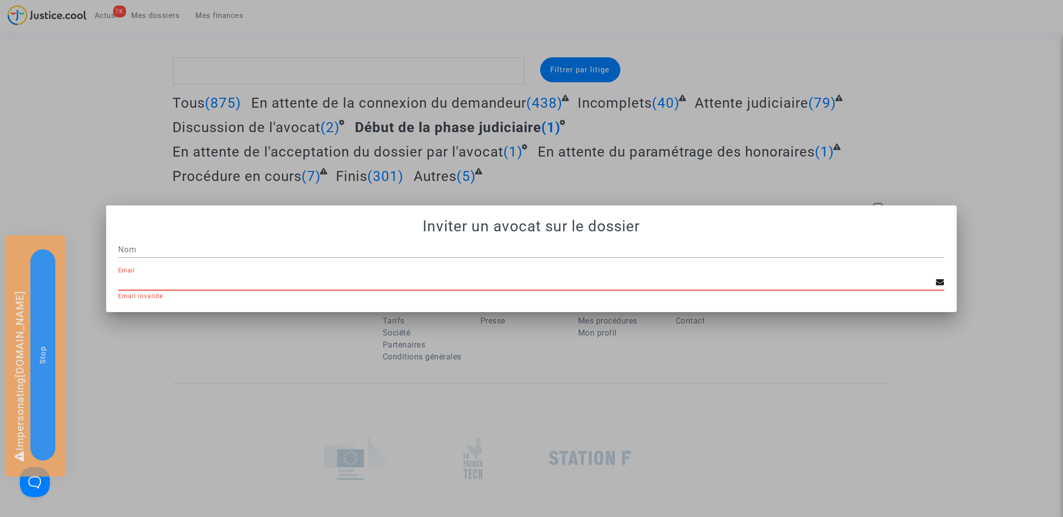
click at [269, 247] on input "Nom" at bounding box center [531, 249] width 826 height 9
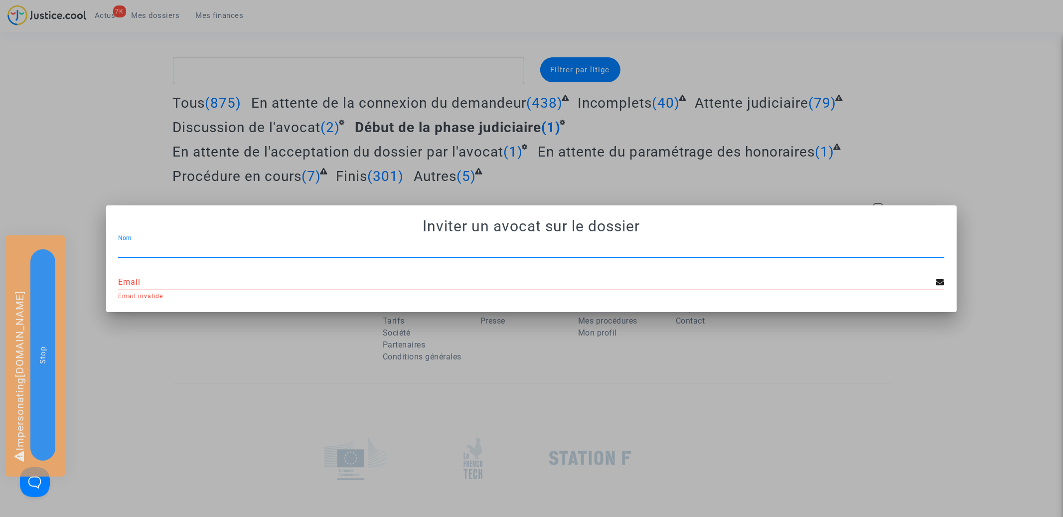
paste input "JP - MDT Avocats"
type input "JP - MDT Avocats"
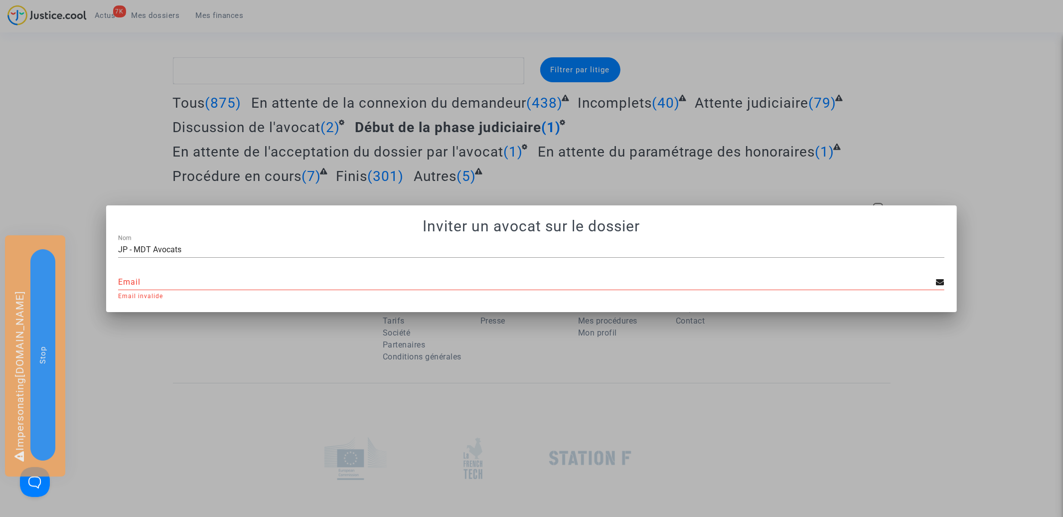
click at [287, 285] on input "Email" at bounding box center [527, 282] width 818 height 9
paste input "mdetastes.avocat@gmail.com"
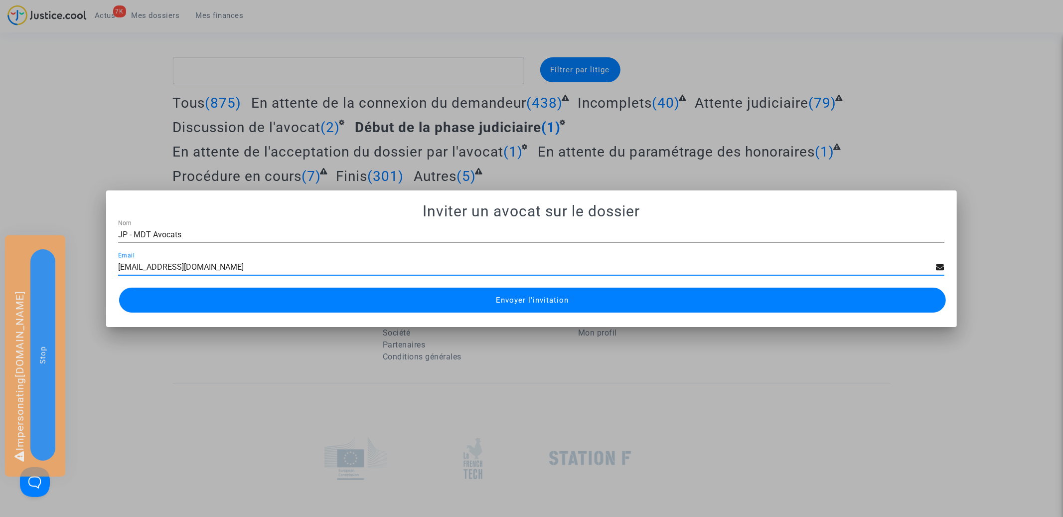
type input "mdetastes.avocat@gmail.com"
click at [522, 301] on span "Envoyer l'invitation" at bounding box center [532, 299] width 73 height 9
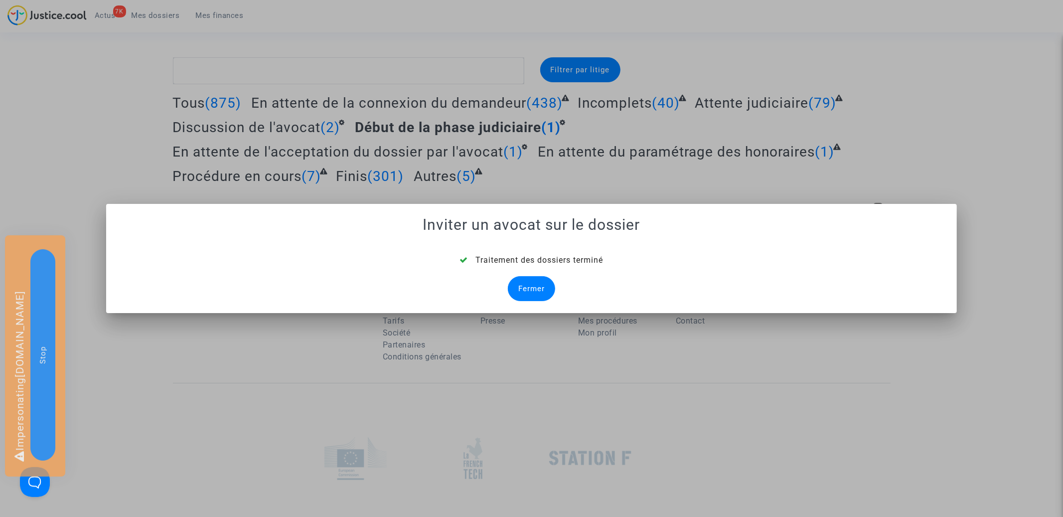
click at [531, 297] on div "Fermer" at bounding box center [531, 288] width 47 height 25
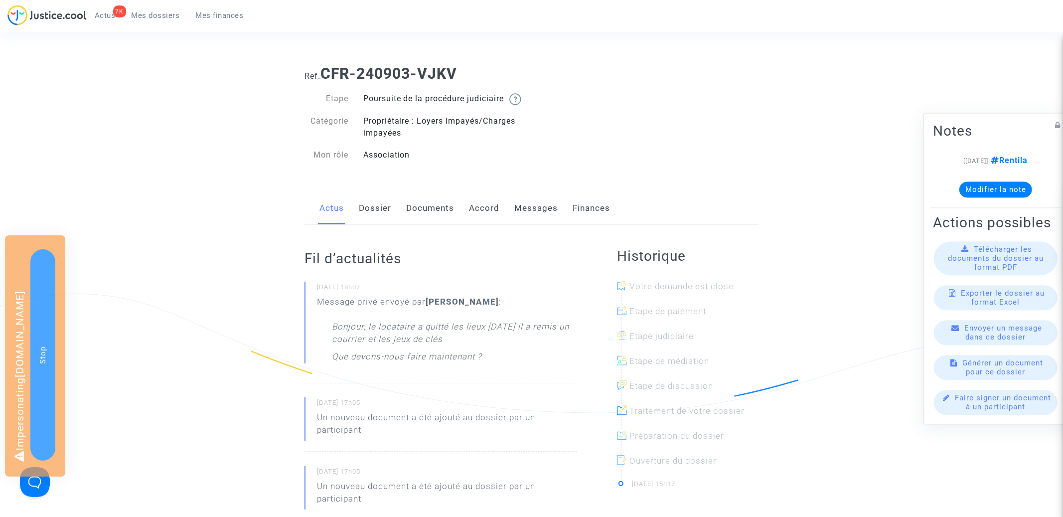
click at [495, 215] on link "Accord" at bounding box center [484, 208] width 30 height 33
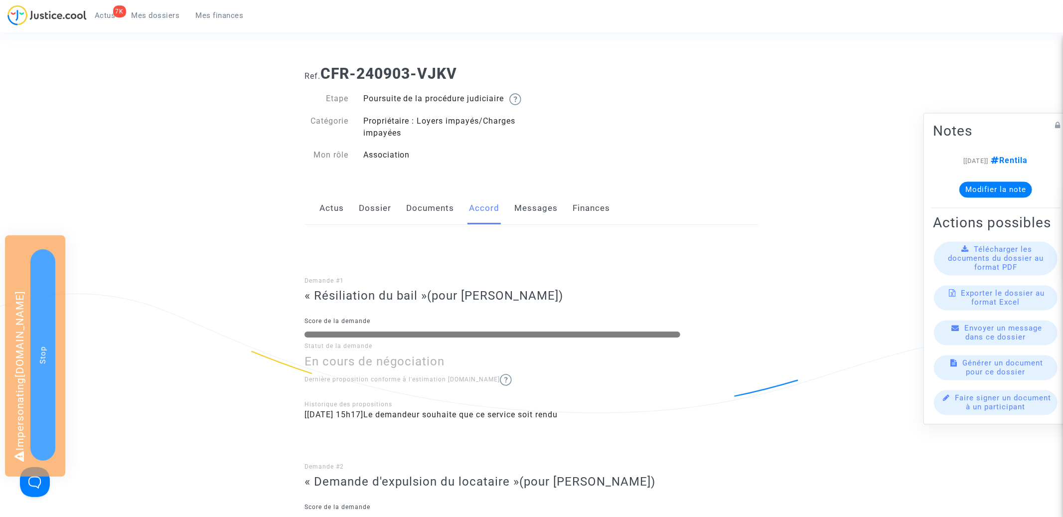
click at [536, 211] on link "Messages" at bounding box center [535, 208] width 43 height 33
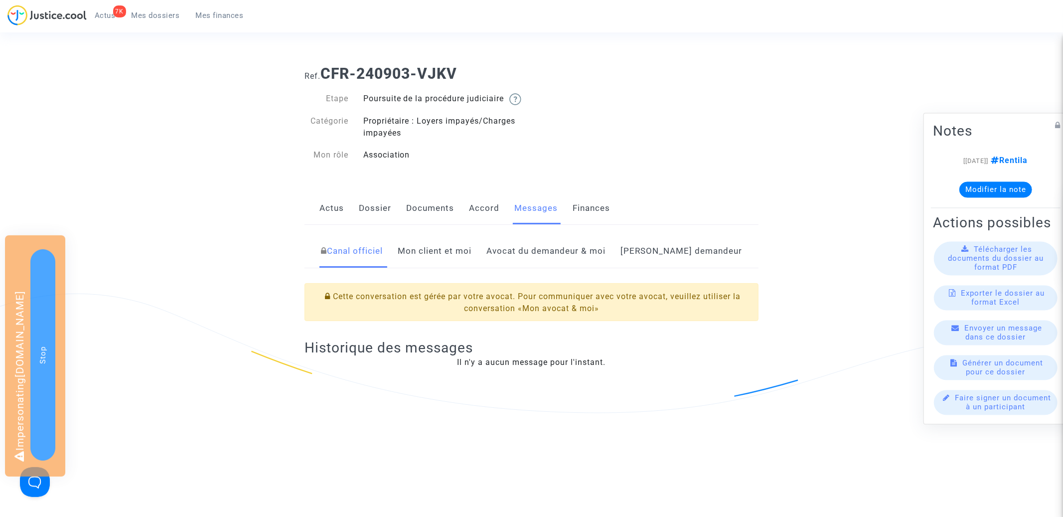
scroll to position [134, 0]
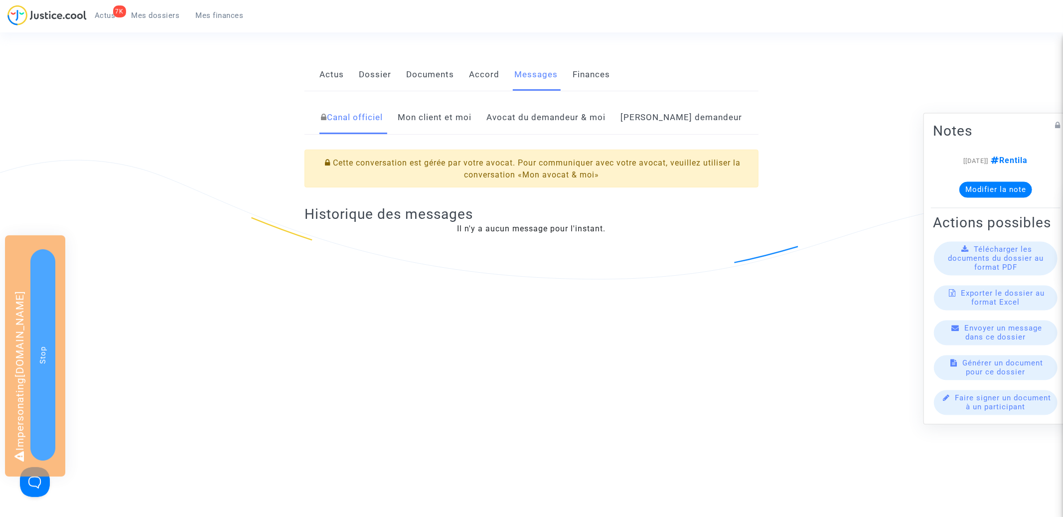
click at [554, 120] on link "Avocat du demandeur & moi" at bounding box center [545, 117] width 119 height 33
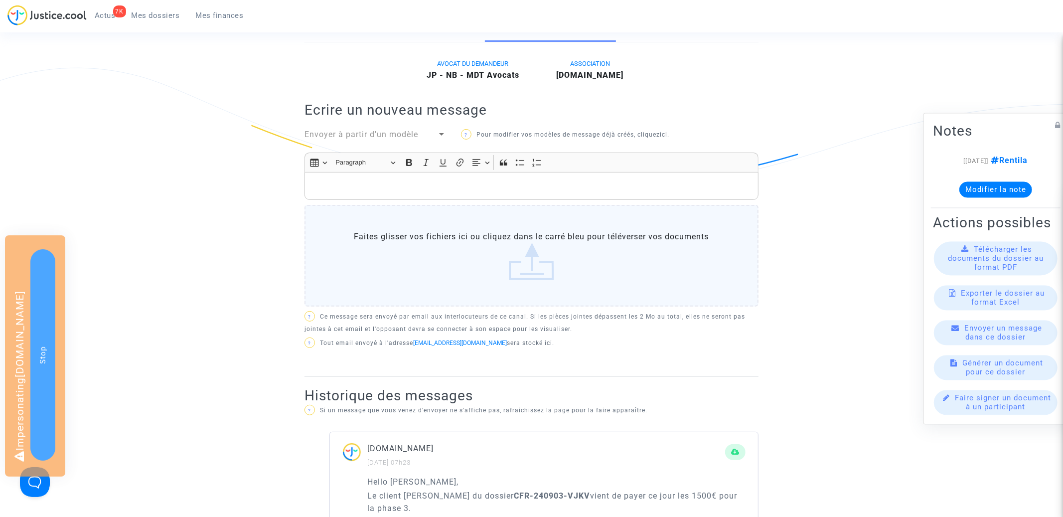
scroll to position [205, 0]
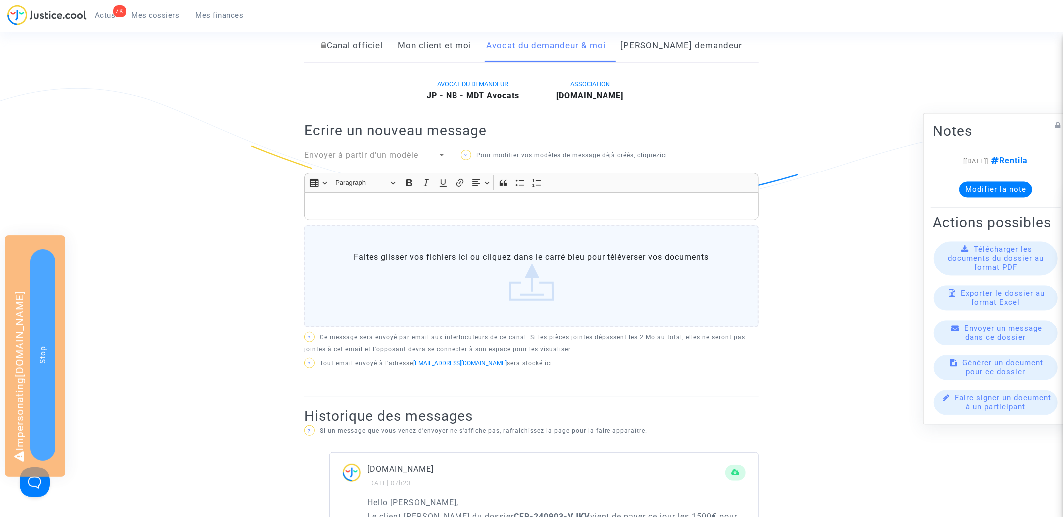
click at [661, 62] on link "[PERSON_NAME] demandeur" at bounding box center [681, 45] width 122 height 33
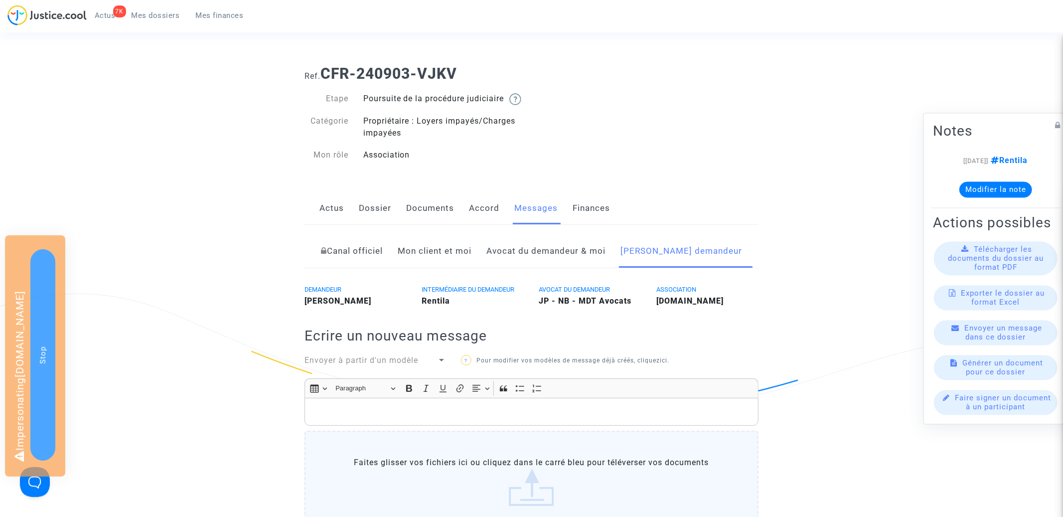
click at [441, 263] on link "Mon client et moi" at bounding box center [435, 251] width 74 height 33
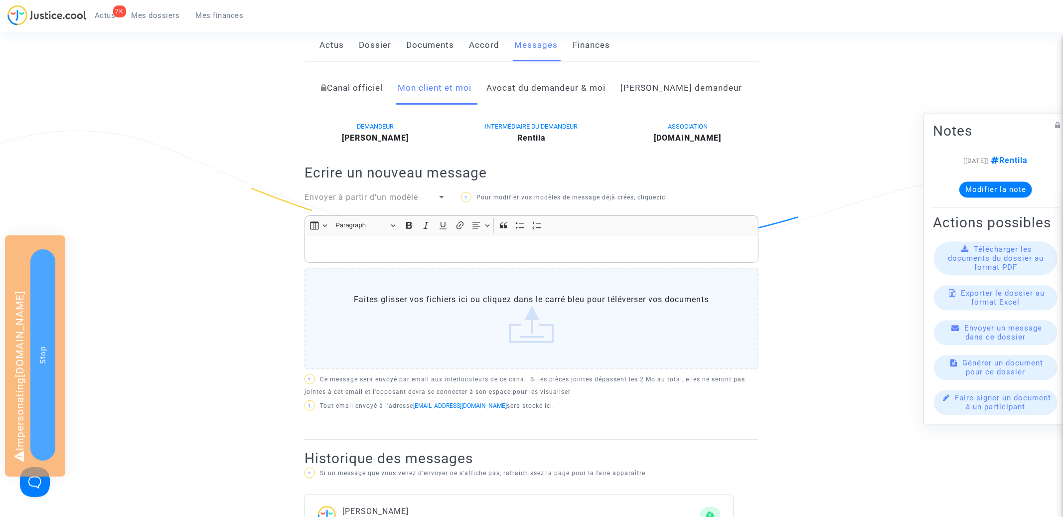
scroll to position [59, 0]
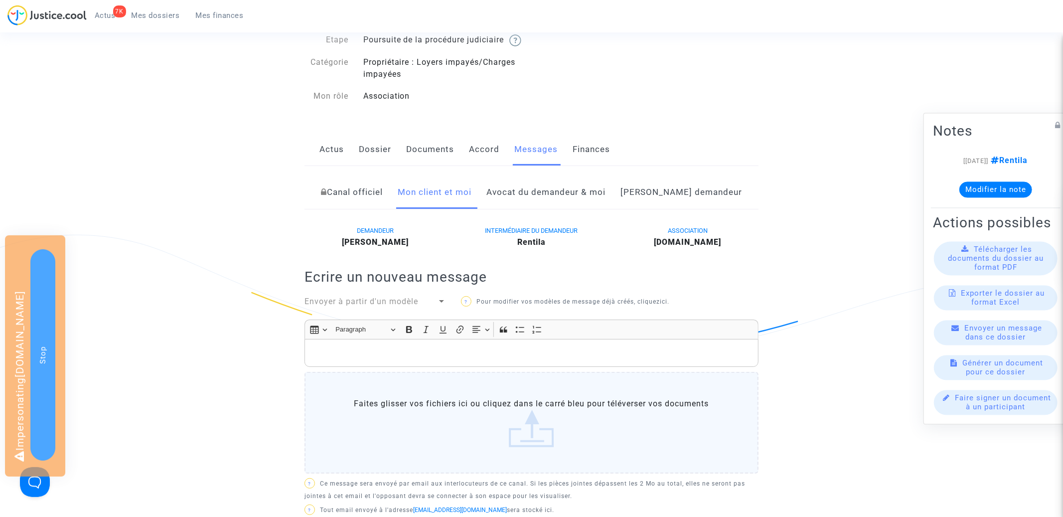
click at [371, 209] on link "Canal officiel" at bounding box center [352, 192] width 62 height 33
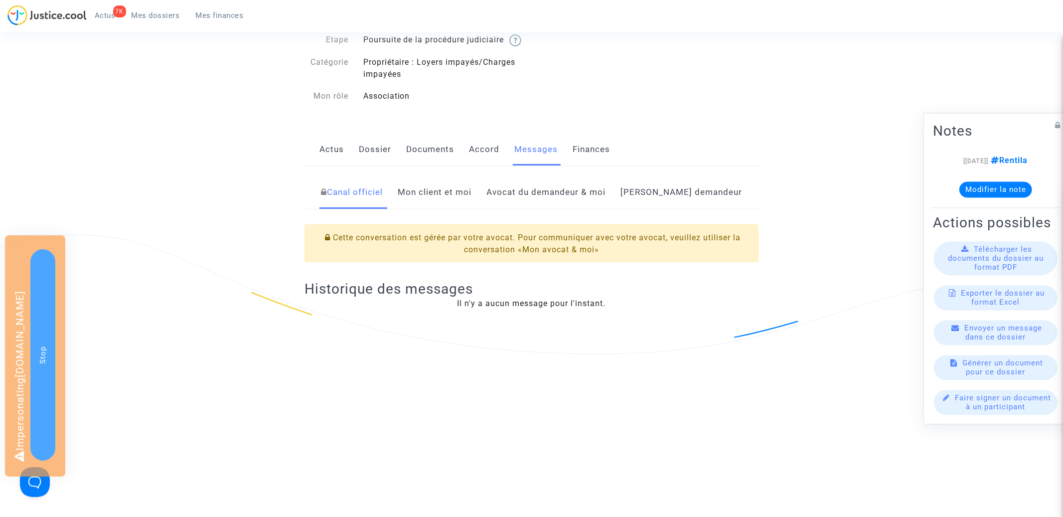
click at [461, 207] on link "Mon client et moi" at bounding box center [435, 192] width 74 height 33
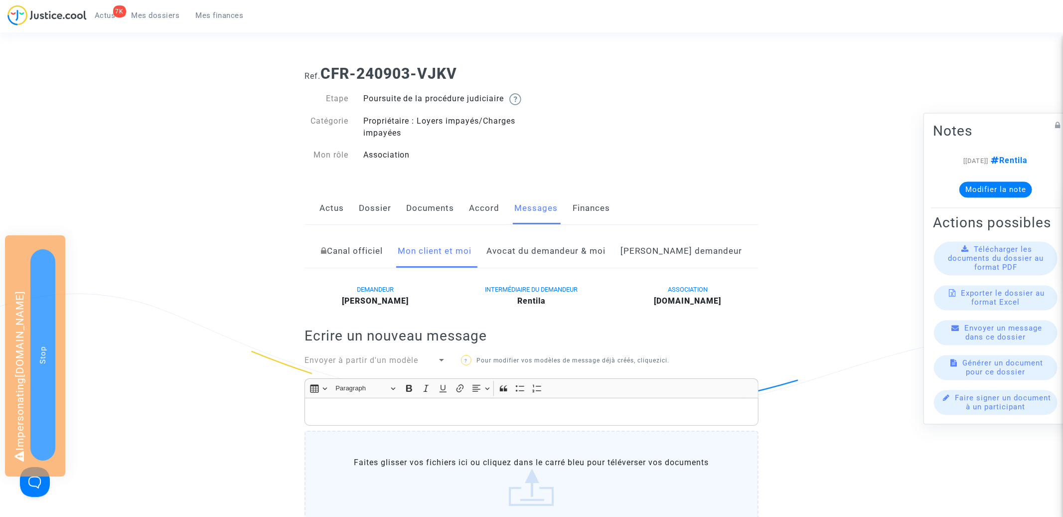
click at [707, 261] on link "[PERSON_NAME] demandeur" at bounding box center [681, 251] width 122 height 33
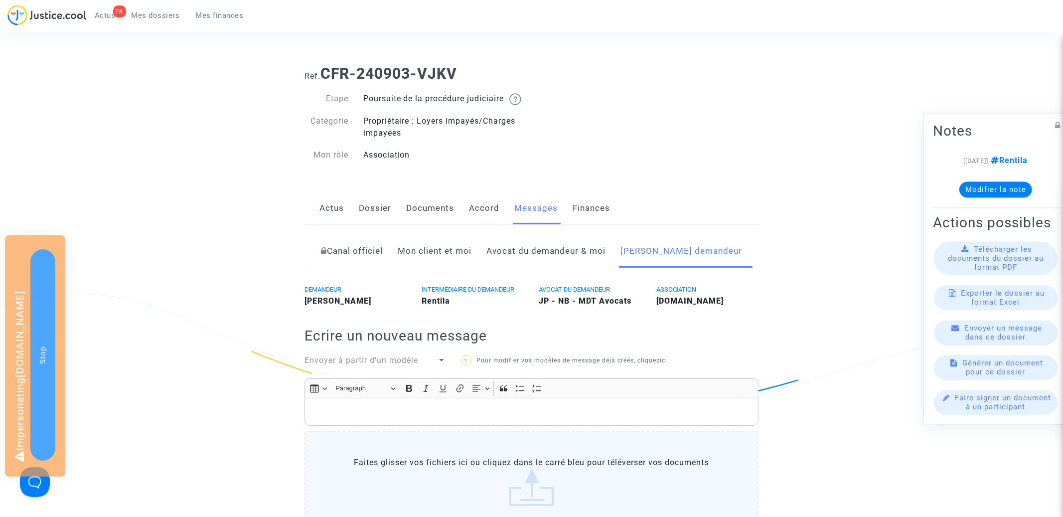
click at [451, 266] on link "Mon client et moi" at bounding box center [435, 251] width 74 height 33
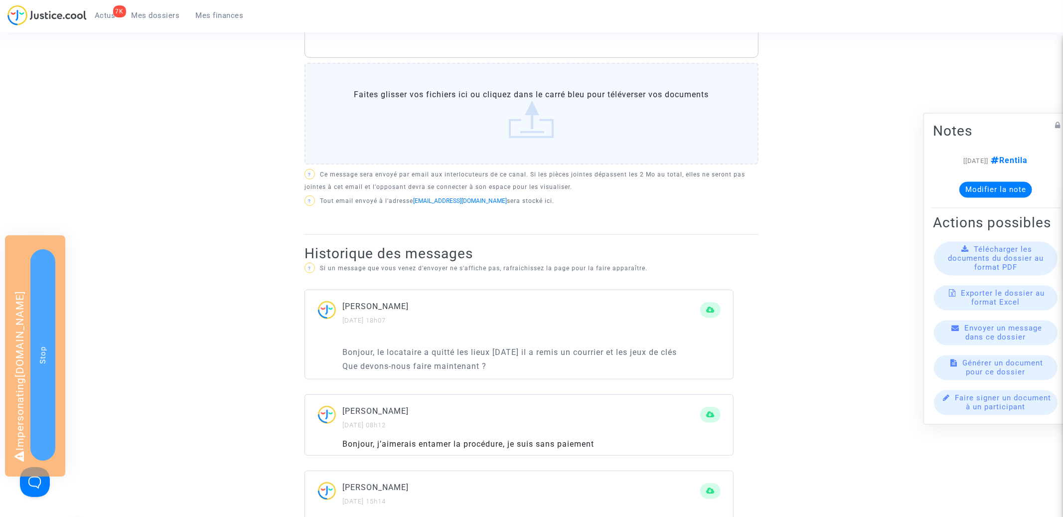
scroll to position [412, 0]
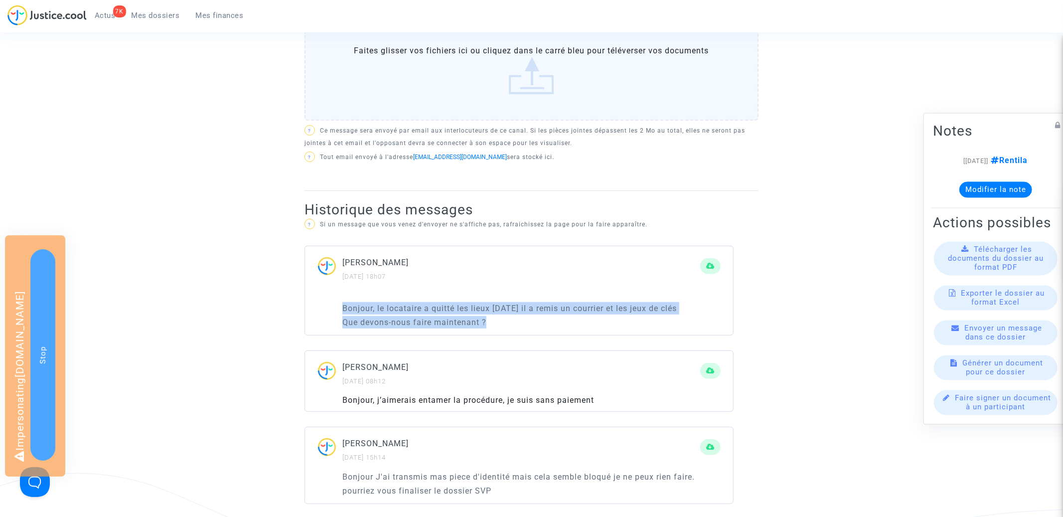
drag, startPoint x: 491, startPoint y: 332, endPoint x: 334, endPoint y: 318, distance: 157.0
click at [334, 318] on div "Bonjour, le locataire a quitté les lieux [DATE] il a remis un courrier et les j…" at bounding box center [519, 311] width 428 height 45
copy div "Bonjour, le locataire a quitté les lieux [DATE] il a remis un courrier et les j…"
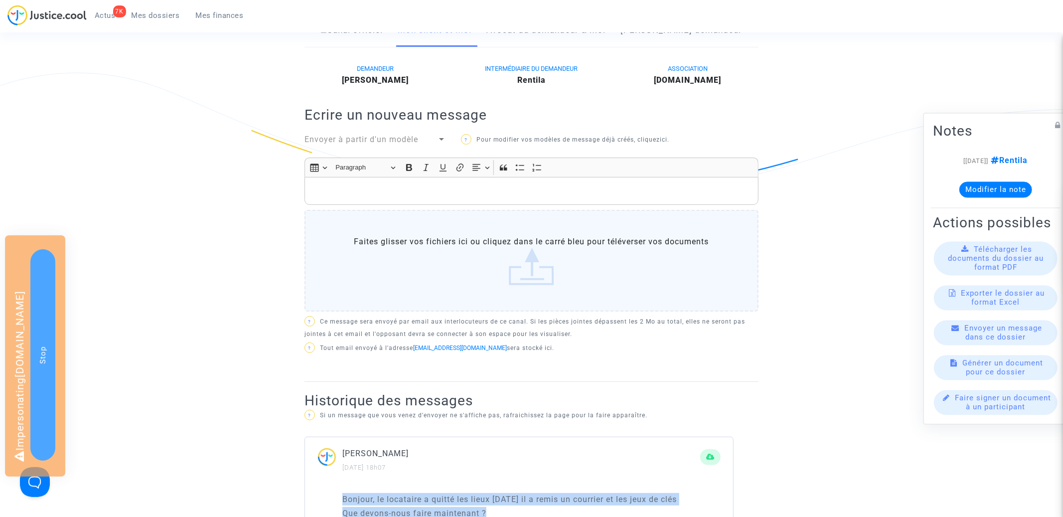
scroll to position [201, 0]
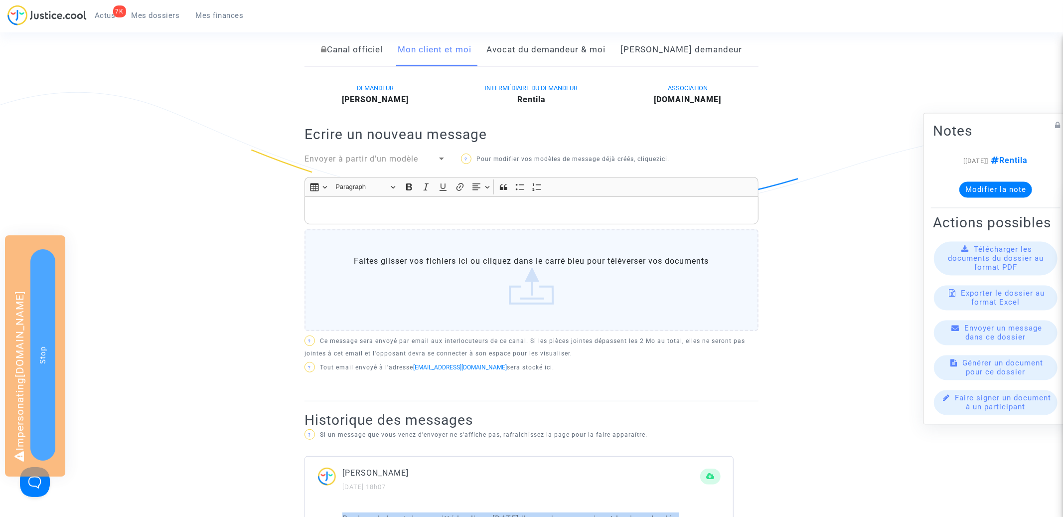
click at [565, 66] on link "Avocat du demandeur & moi" at bounding box center [545, 49] width 119 height 33
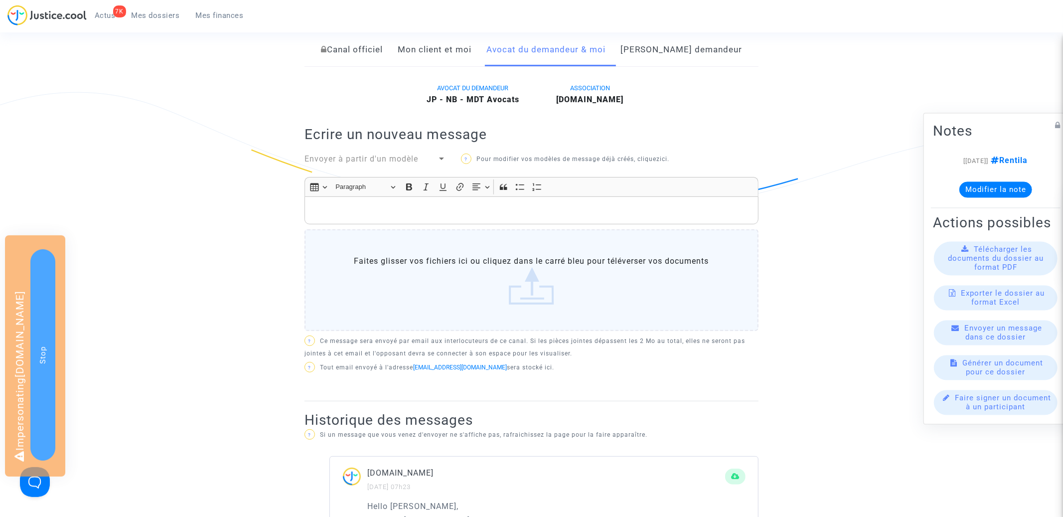
click at [435, 217] on p "Rich Text Editor, main" at bounding box center [531, 210] width 443 height 12
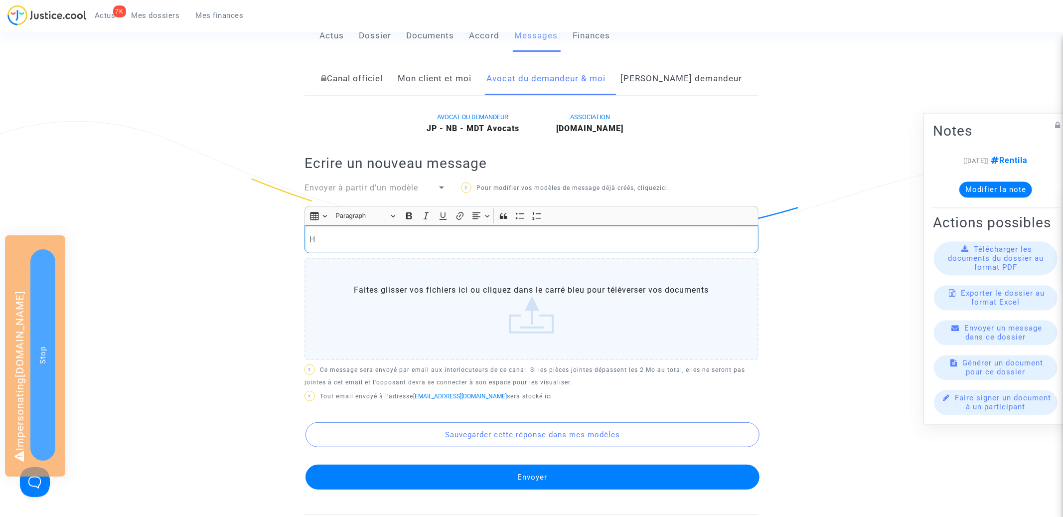
scroll to position [170, 0]
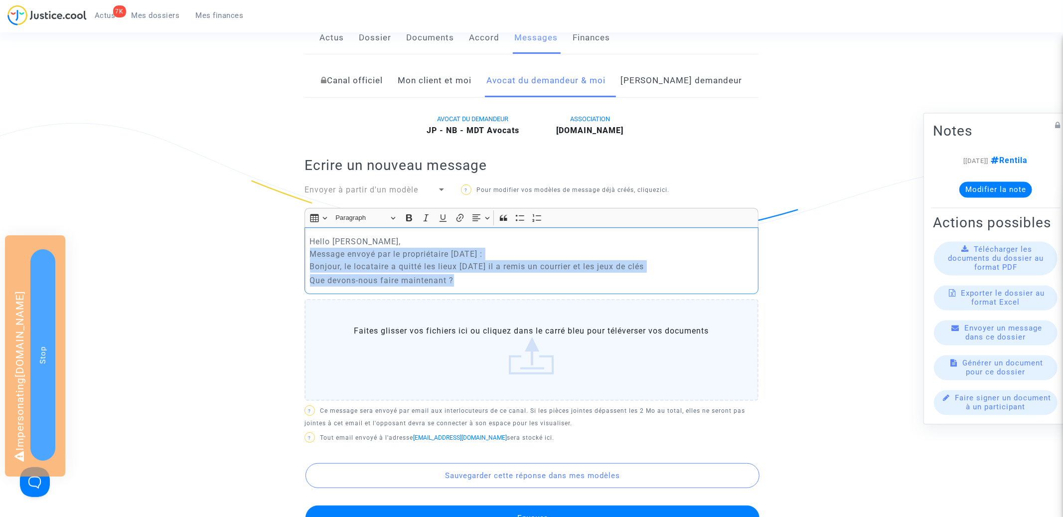
drag, startPoint x: 468, startPoint y: 294, endPoint x: 304, endPoint y: 272, distance: 165.5
click at [304, 272] on div "Canal officiel Mon client et moi Avocat du demandeur & moi [PERSON_NAME] demand…" at bounding box center [531, 453] width 469 height 779
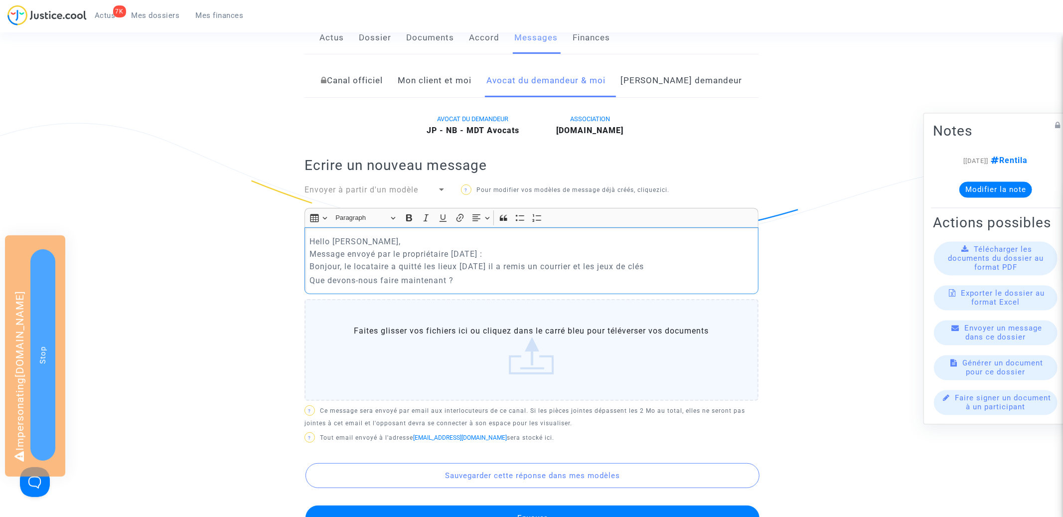
click at [428, 270] on p "Hello [PERSON_NAME], Message envoyé par le propriétaire [DATE] : Bonjour, le lo…" at bounding box center [531, 253] width 443 height 37
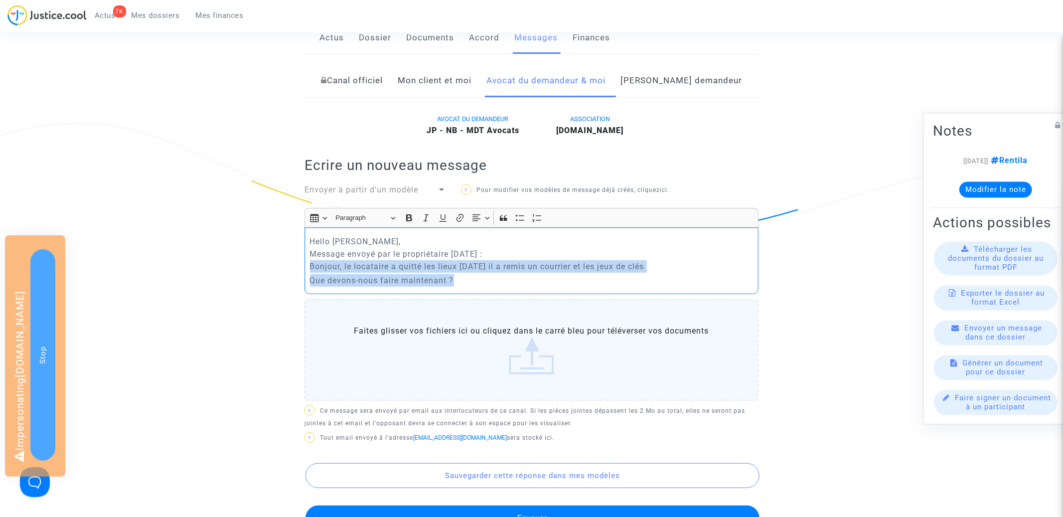
drag, startPoint x: 458, startPoint y: 291, endPoint x: 298, endPoint y: 282, distance: 160.2
click at [298, 282] on div "Canal officiel Mon client et moi Avocat du demandeur & moi [PERSON_NAME] demand…" at bounding box center [531, 453] width 469 height 779
click at [416, 225] on button "Bold (⌘B) Bold" at bounding box center [409, 217] width 15 height 15
click at [425, 223] on icon "Editor toolbar" at bounding box center [426, 218] width 10 height 10
click at [491, 273] on p "Hello [PERSON_NAME], Message envoyé par le propriétaire [DATE] : Bonjour, le lo…" at bounding box center [531, 253] width 443 height 37
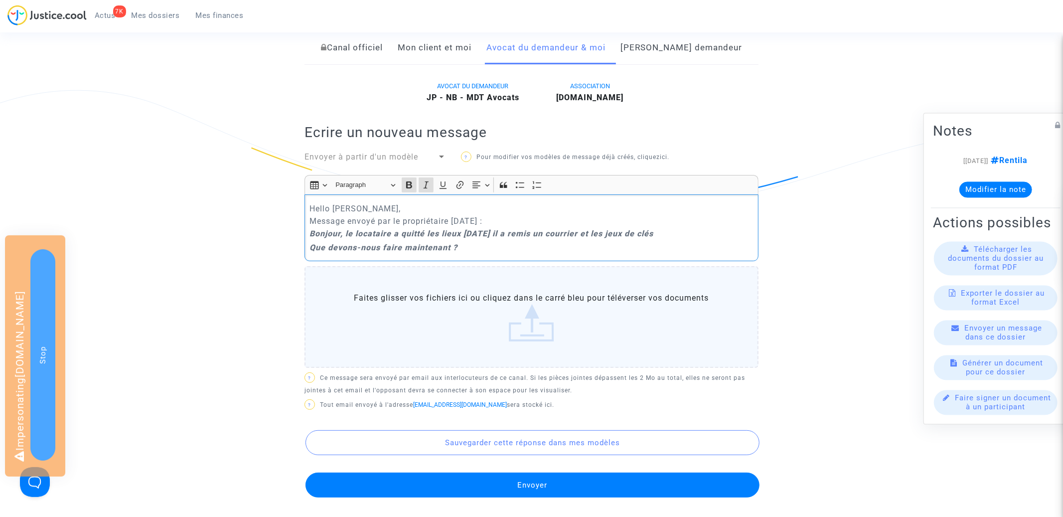
scroll to position [204, 0]
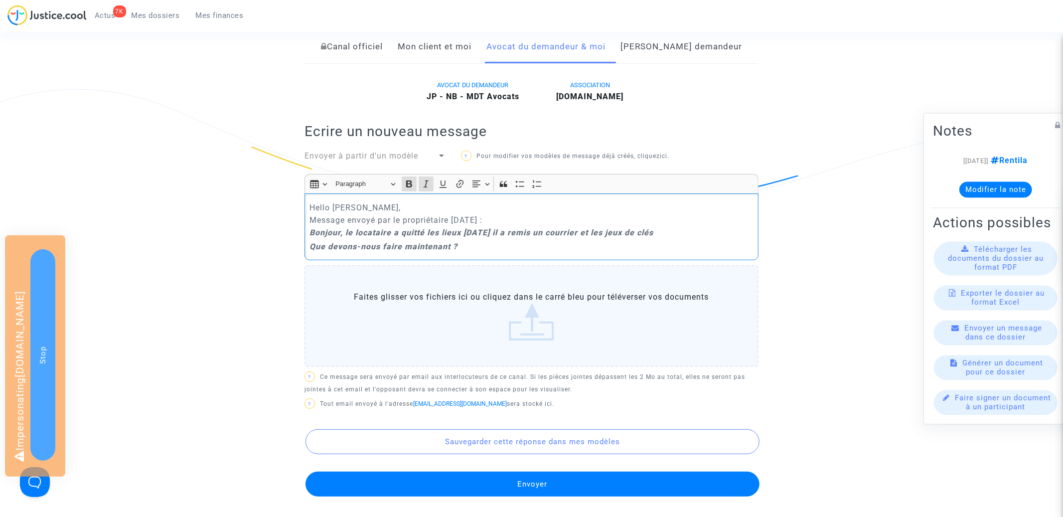
click at [501, 253] on p "Que devons-nous faire maintenant ?" at bounding box center [531, 246] width 443 height 12
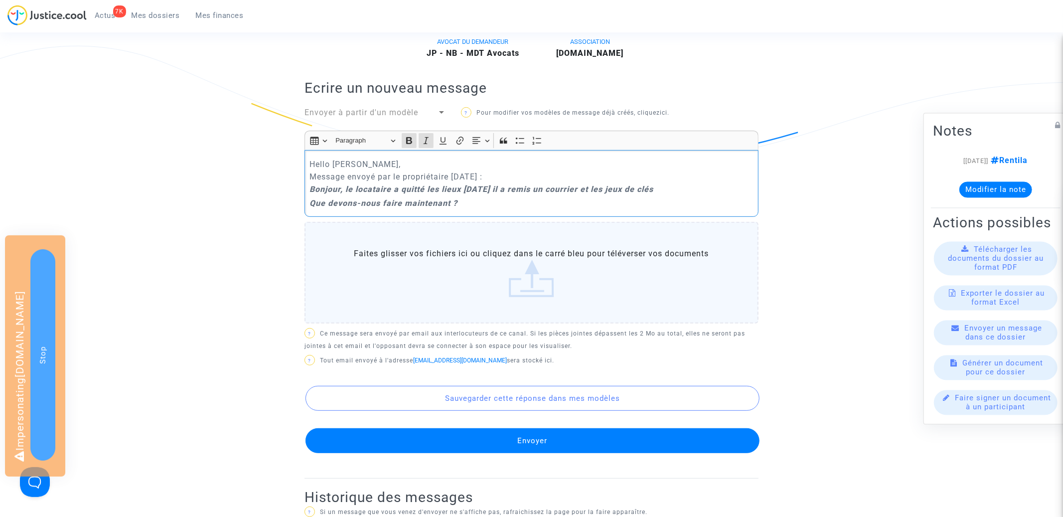
scroll to position [304, 0]
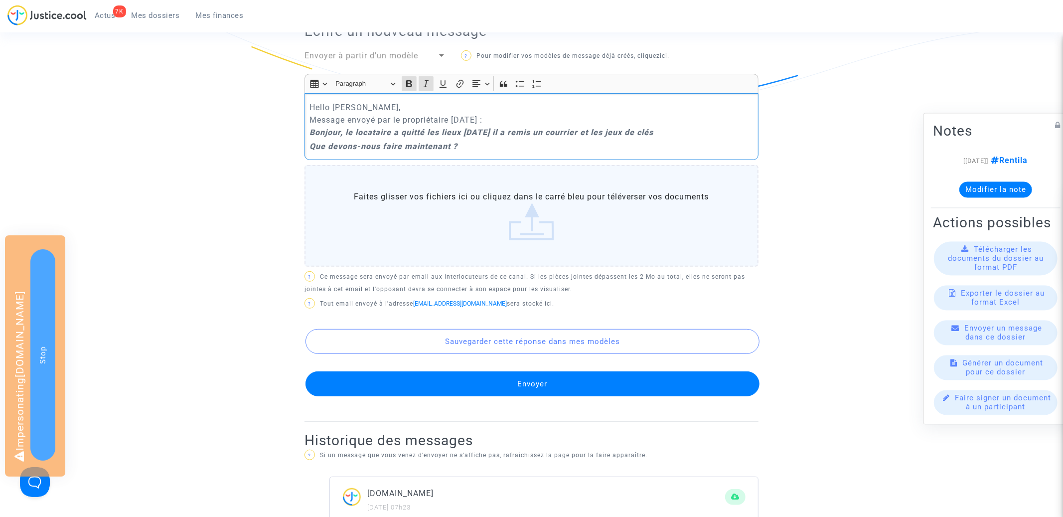
click at [532, 396] on button "Envoyer" at bounding box center [532, 383] width 454 height 25
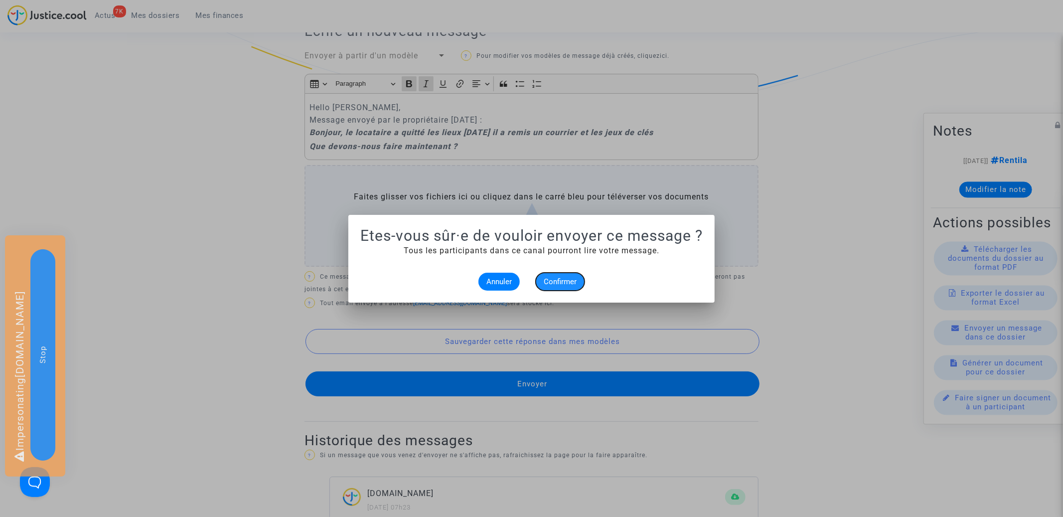
click at [566, 282] on span "Confirmer" at bounding box center [560, 281] width 33 height 9
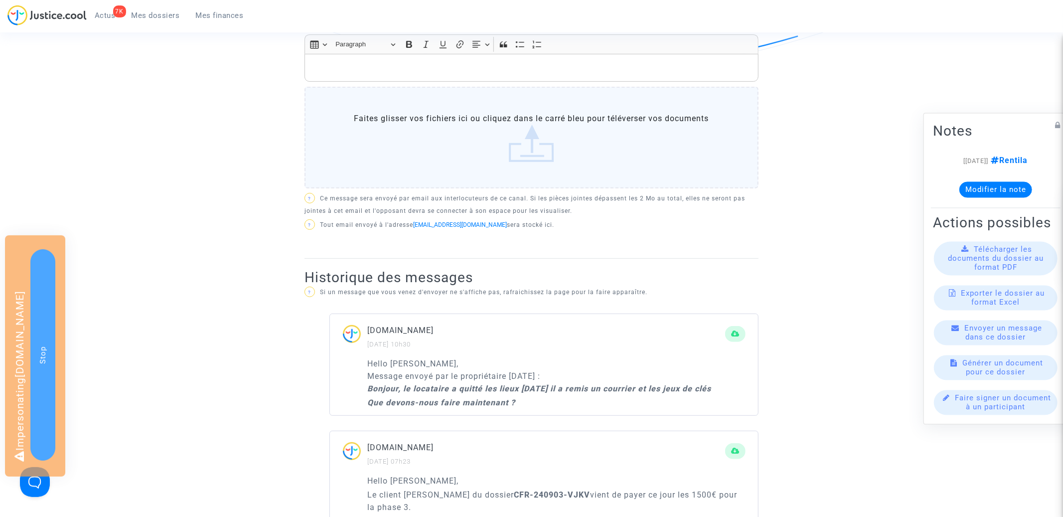
scroll to position [422, 0]
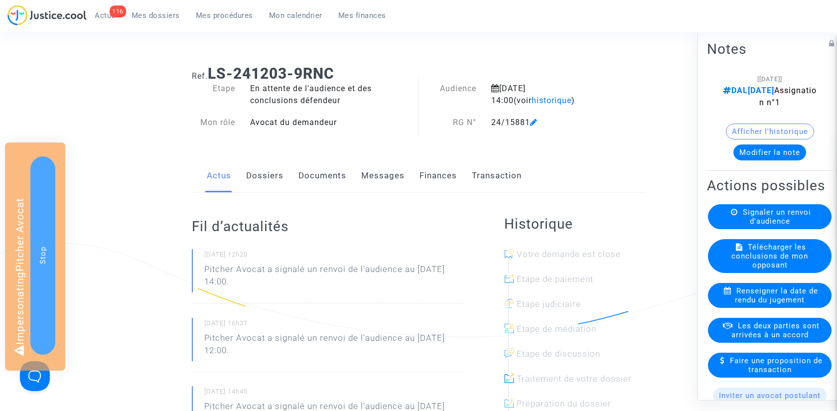
click at [534, 99] on span at bounding box center [533, 93] width 7 height 67
click at [534, 102] on span at bounding box center [533, 93] width 7 height 67
click at [532, 102] on span "historique" at bounding box center [552, 100] width 40 height 9
